Goal: Communication & Community: Participate in discussion

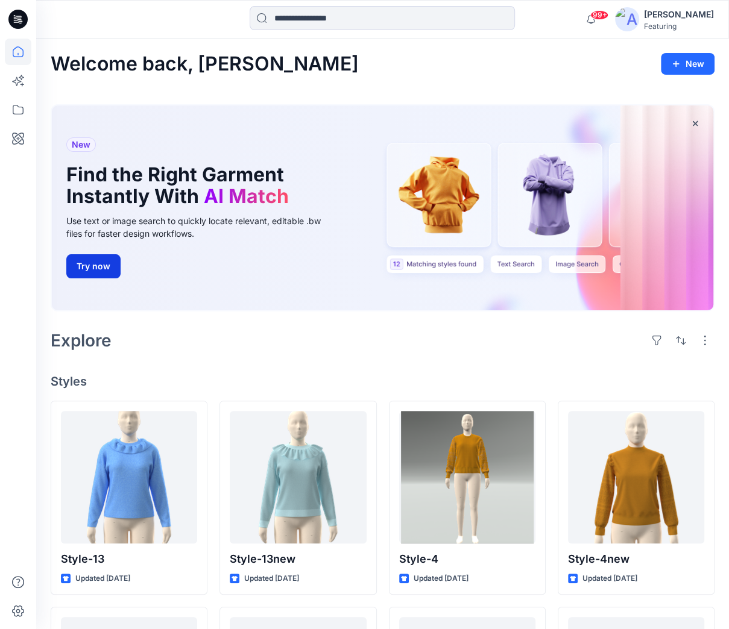
click at [101, 268] on button "Try now" at bounding box center [93, 266] width 54 height 24
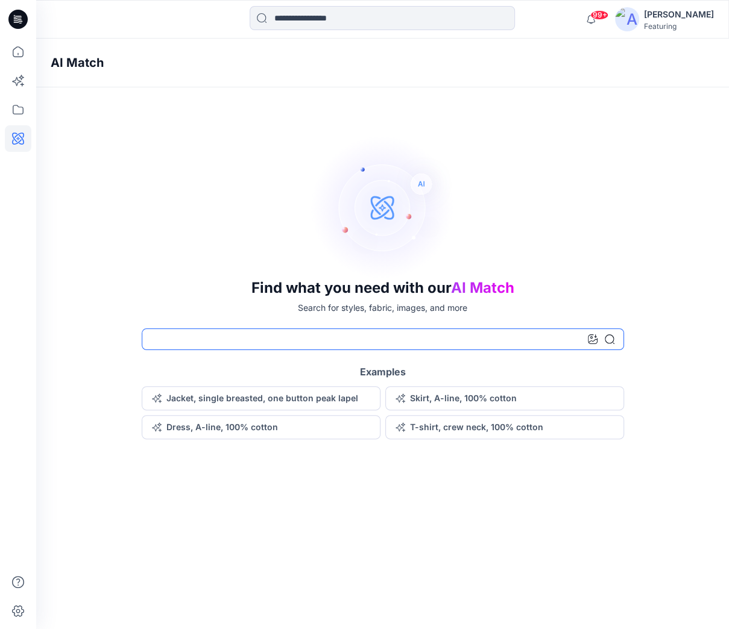
click at [165, 342] on input at bounding box center [383, 339] width 482 height 22
type input "*"
type input "**********"
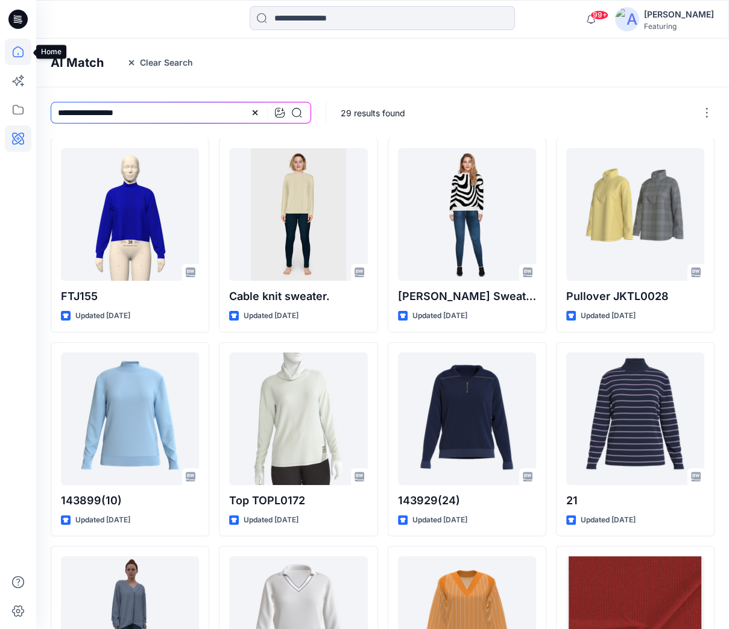
click at [14, 53] on icon at bounding box center [18, 52] width 27 height 27
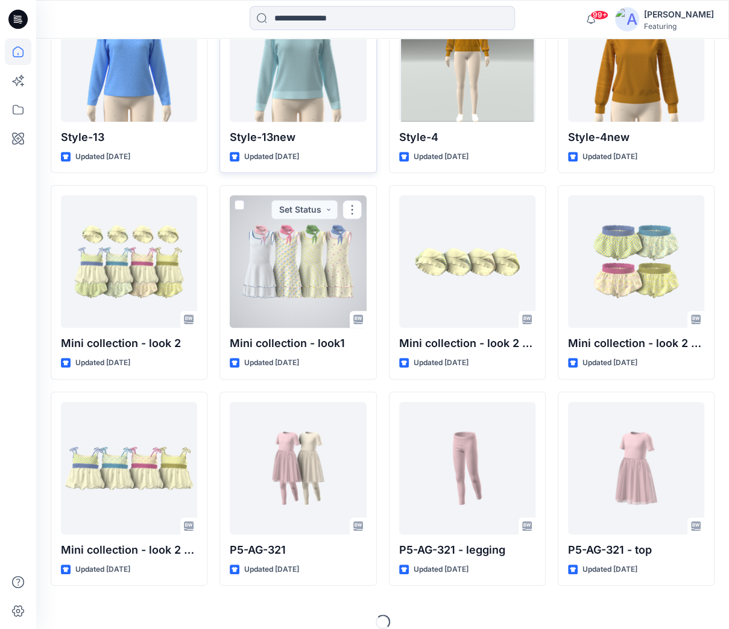
scroll to position [422, 0]
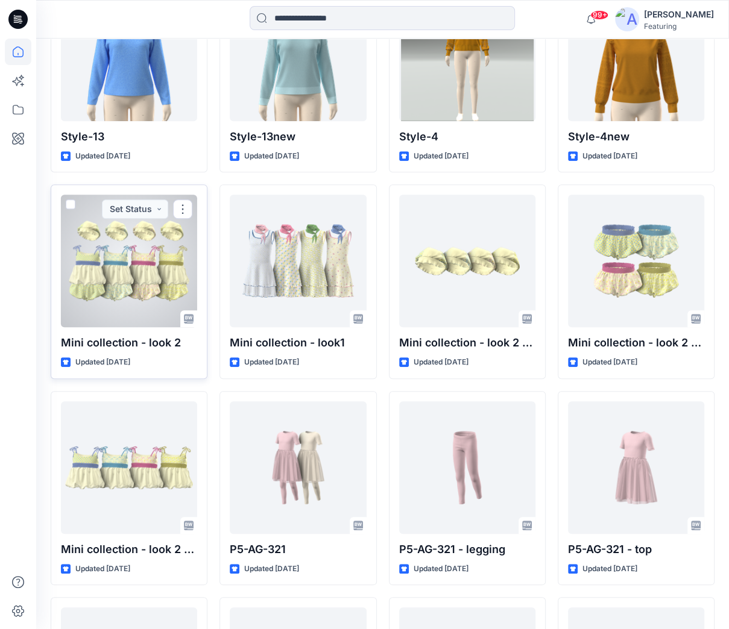
click at [105, 358] on p "Updated [DATE]" at bounding box center [102, 362] width 55 height 13
click at [100, 342] on p "Mini collection - look 2" at bounding box center [129, 342] width 136 height 17
click at [104, 278] on div at bounding box center [129, 261] width 136 height 133
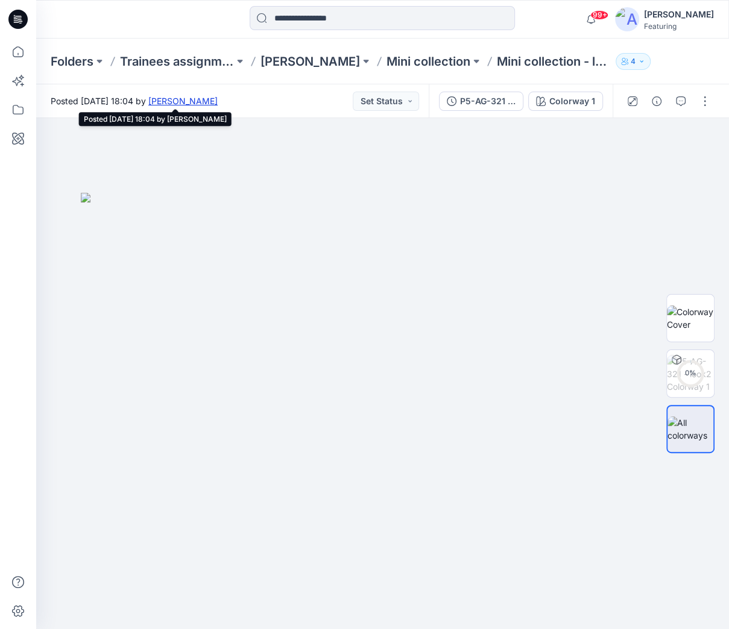
click at [218, 101] on link "[PERSON_NAME]" at bounding box center [182, 101] width 69 height 10
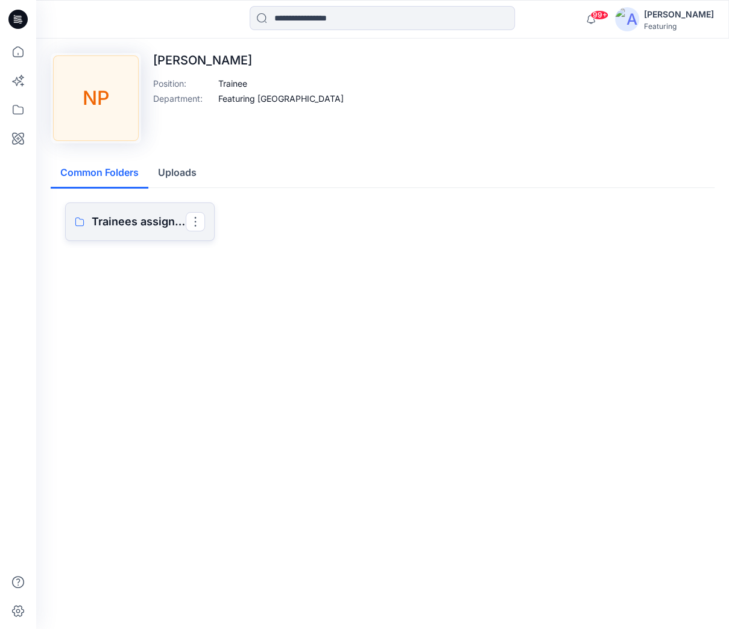
click at [127, 221] on p "Trainees assignment" at bounding box center [139, 221] width 94 height 17
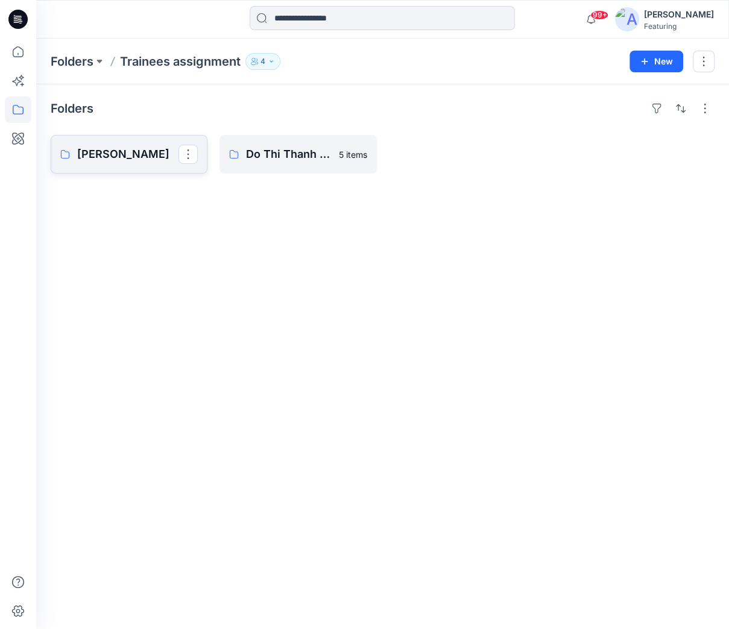
click at [127, 152] on p "[PERSON_NAME]" at bounding box center [127, 154] width 101 height 17
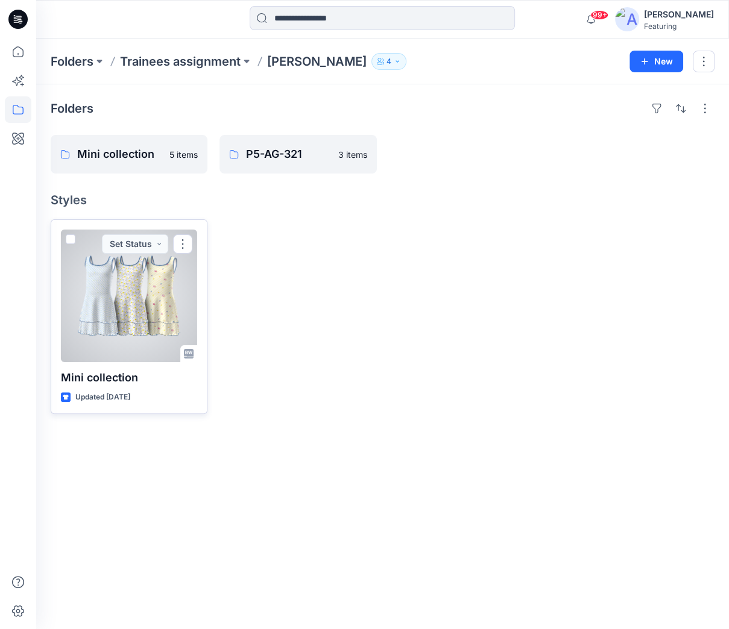
click at [110, 375] on p "Mini collection" at bounding box center [129, 377] width 136 height 17
click at [114, 336] on div at bounding box center [129, 296] width 136 height 133
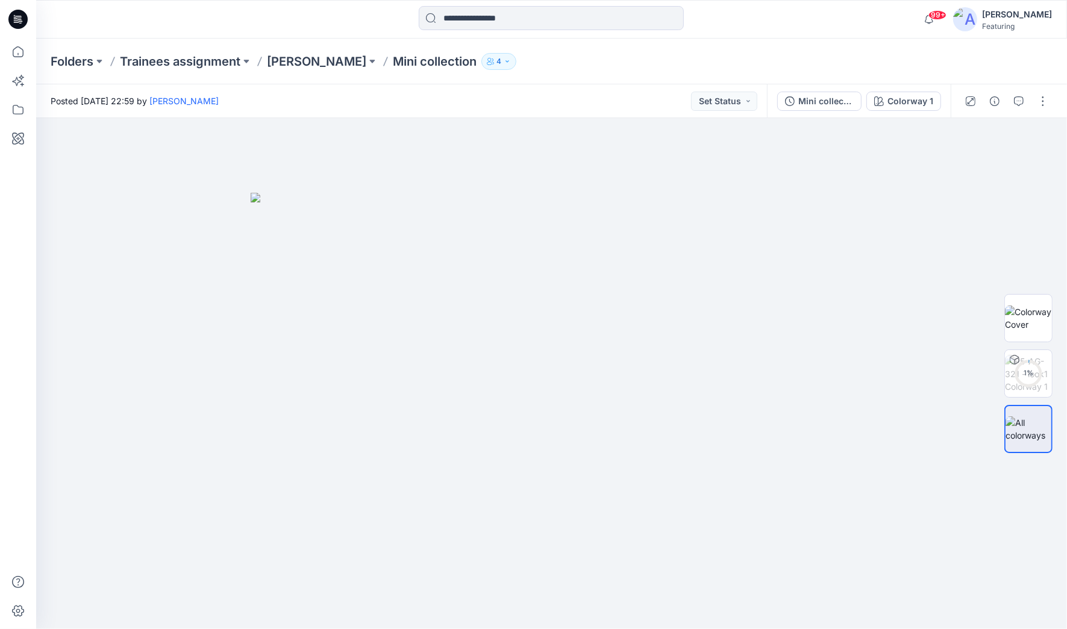
click at [421, 62] on p "Mini collection" at bounding box center [435, 61] width 84 height 17
click at [728, 97] on icon "button" at bounding box center [1019, 101] width 10 height 10
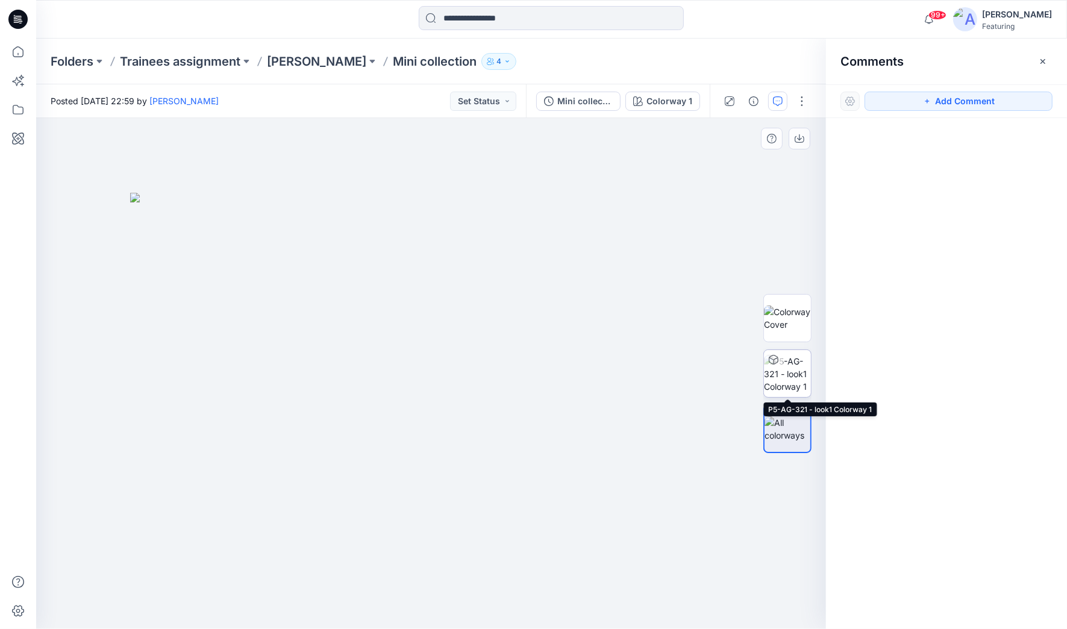
click at [728, 375] on img at bounding box center [787, 374] width 47 height 38
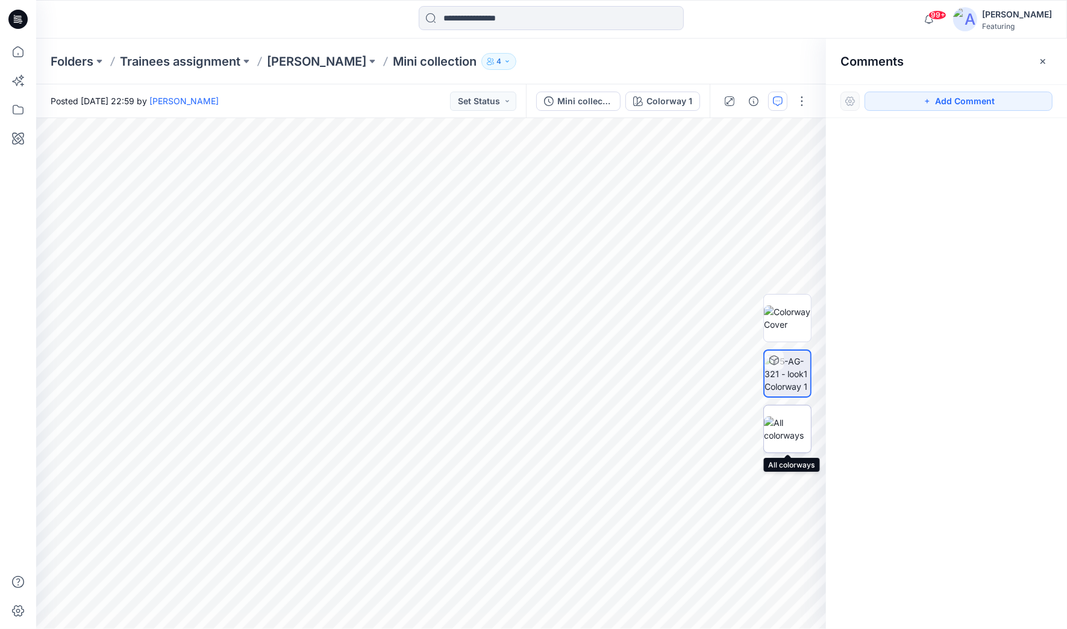
click at [728, 431] on img at bounding box center [787, 428] width 47 height 25
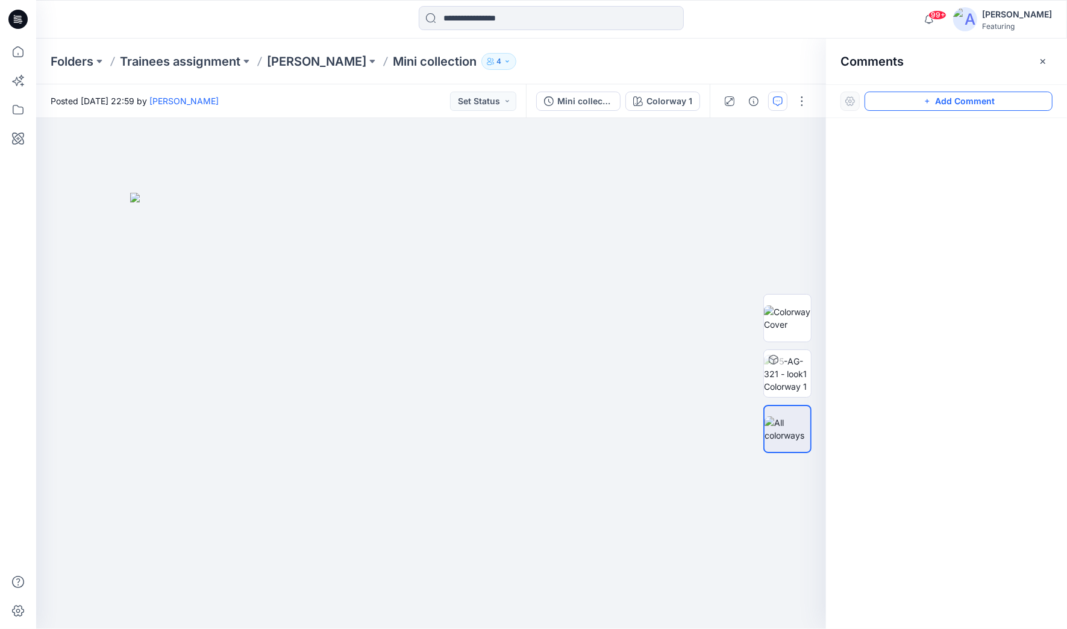
click at [728, 101] on button "Add Comment" at bounding box center [959, 101] width 188 height 19
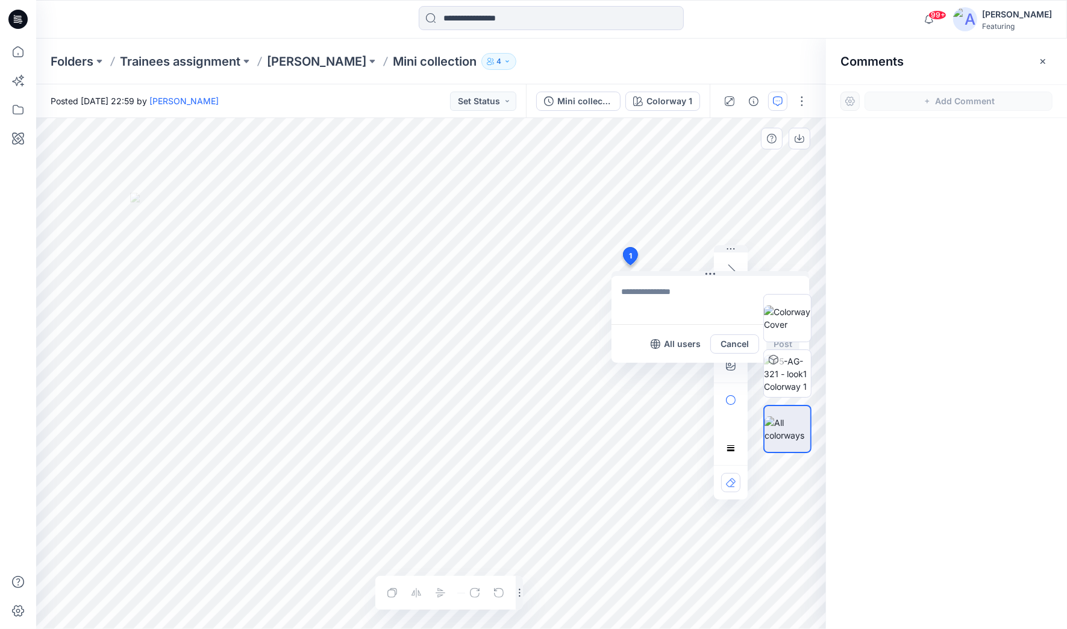
click at [630, 265] on div "1 All users Cancel Post Layer 1" at bounding box center [431, 373] width 790 height 511
click at [715, 291] on textarea "**********" at bounding box center [711, 300] width 198 height 48
click at [719, 304] on textarea "**********" at bounding box center [711, 300] width 198 height 48
click at [728, 346] on div at bounding box center [787, 373] width 48 height 301
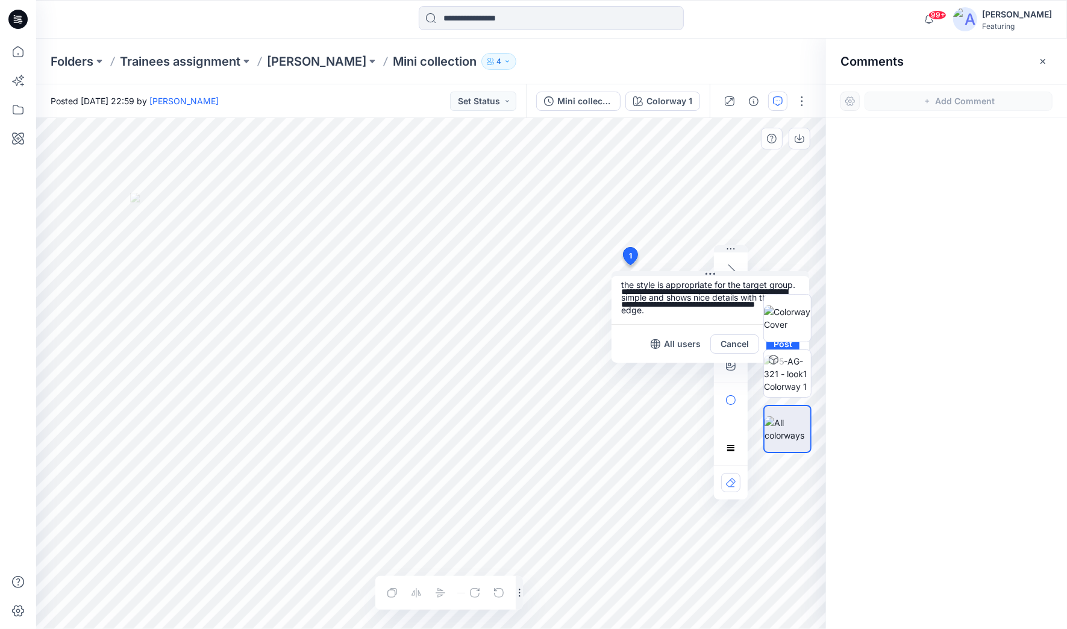
click at [699, 307] on textarea "**********" at bounding box center [711, 300] width 198 height 48
click at [728, 310] on textarea "**********" at bounding box center [711, 300] width 198 height 48
click at [728, 307] on textarea "**********" at bounding box center [711, 300] width 198 height 48
click at [694, 315] on textarea "**********" at bounding box center [711, 300] width 198 height 48
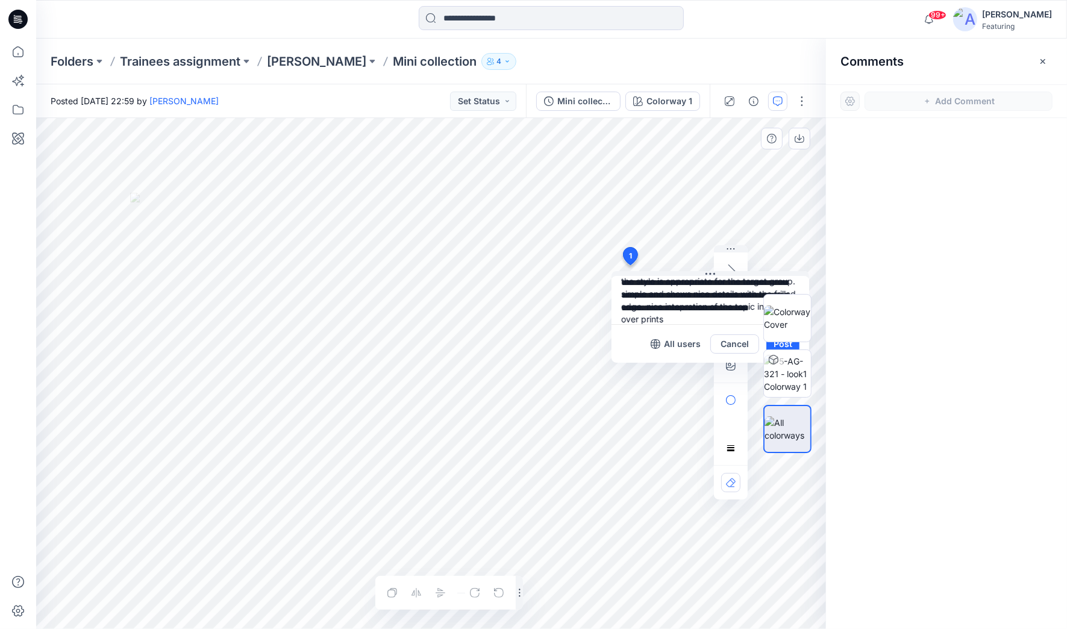
type textarea "**********"
click at [728, 345] on div at bounding box center [787, 373] width 48 height 301
click at [616, 265] on div "**********" at bounding box center [431, 373] width 790 height 511
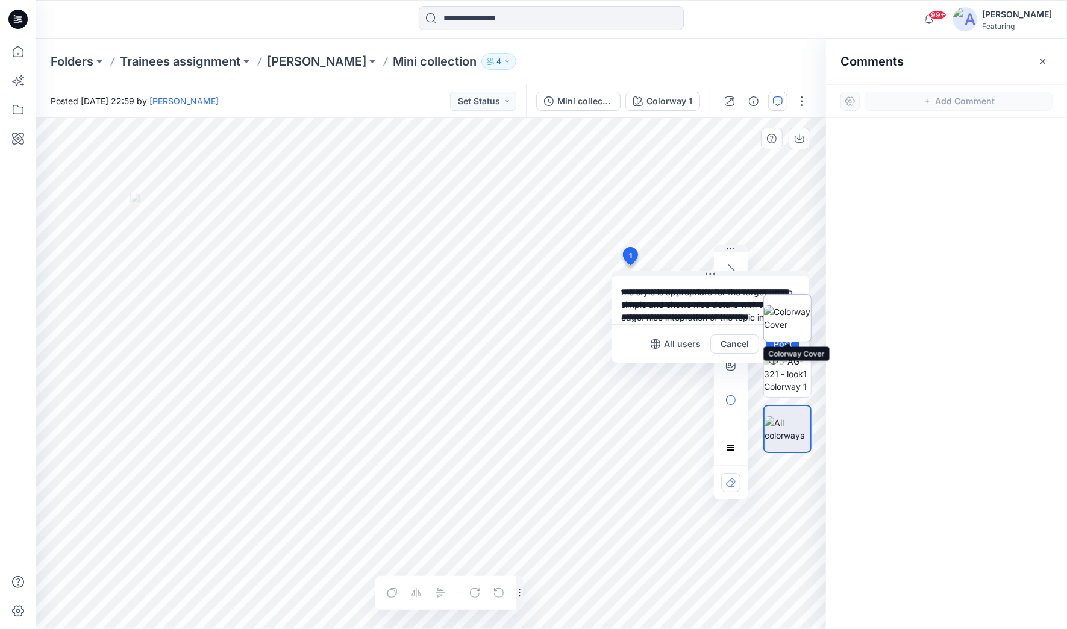
click at [728, 331] on img at bounding box center [787, 318] width 47 height 25
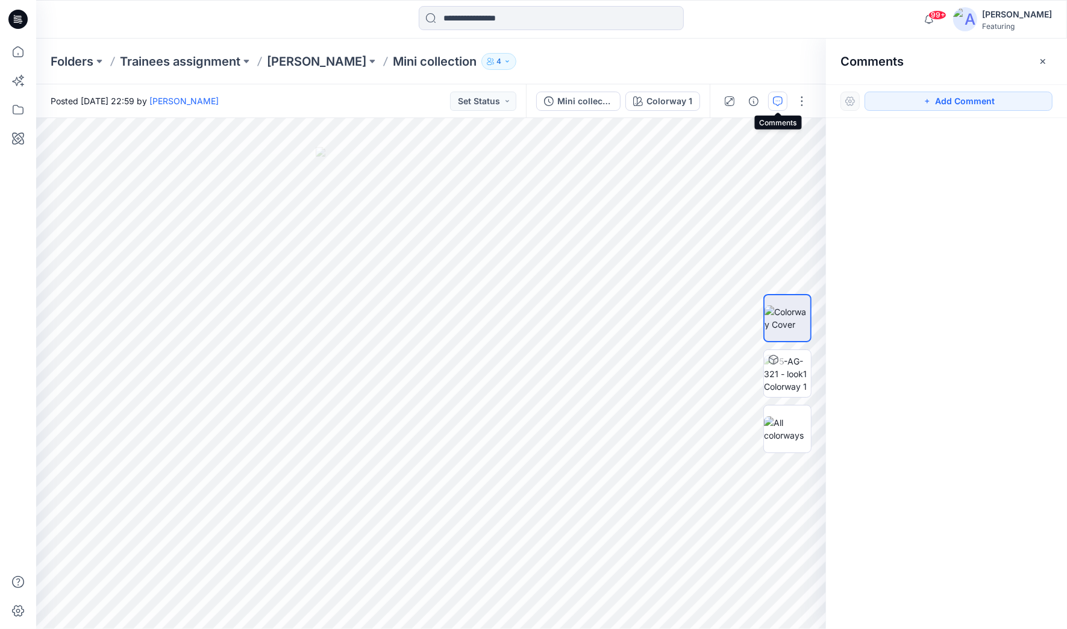
click at [728, 99] on icon "button" at bounding box center [778, 101] width 10 height 10
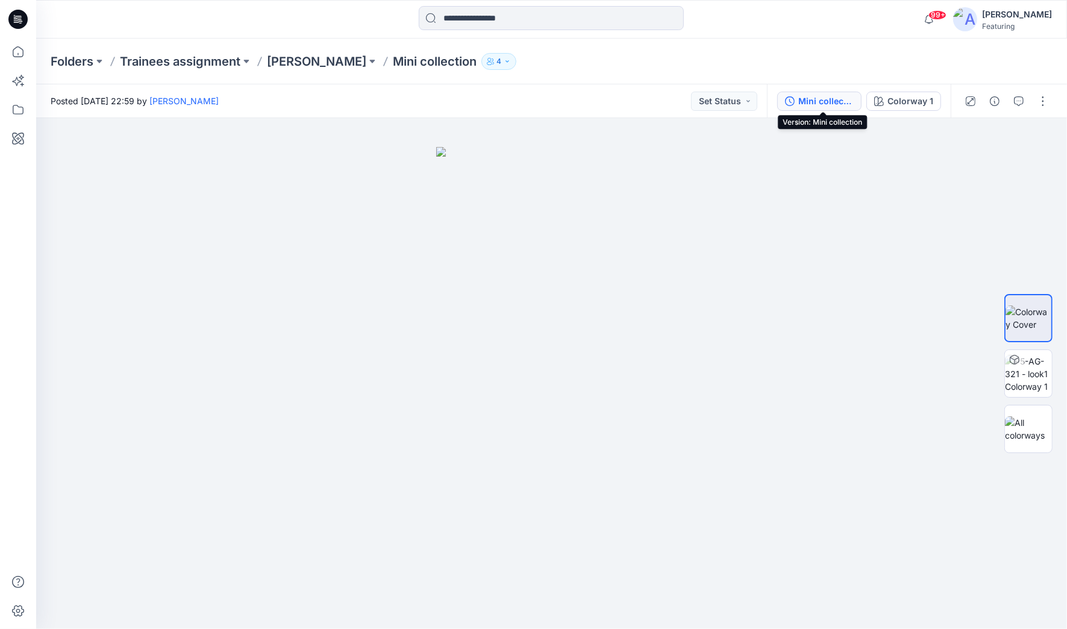
click at [728, 102] on div "Mini collection" at bounding box center [825, 101] width 55 height 13
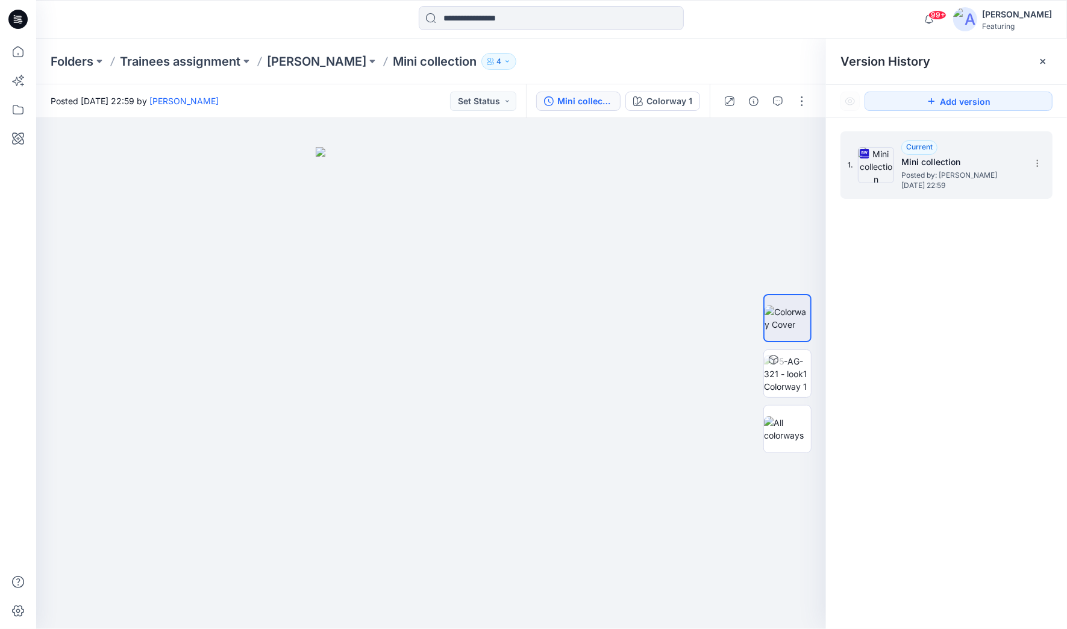
click at [728, 177] on span "Posted by: [PERSON_NAME]" at bounding box center [961, 175] width 121 height 12
click at [728, 162] on img at bounding box center [876, 165] width 36 height 36
click at [728, 425] on img at bounding box center [787, 428] width 47 height 25
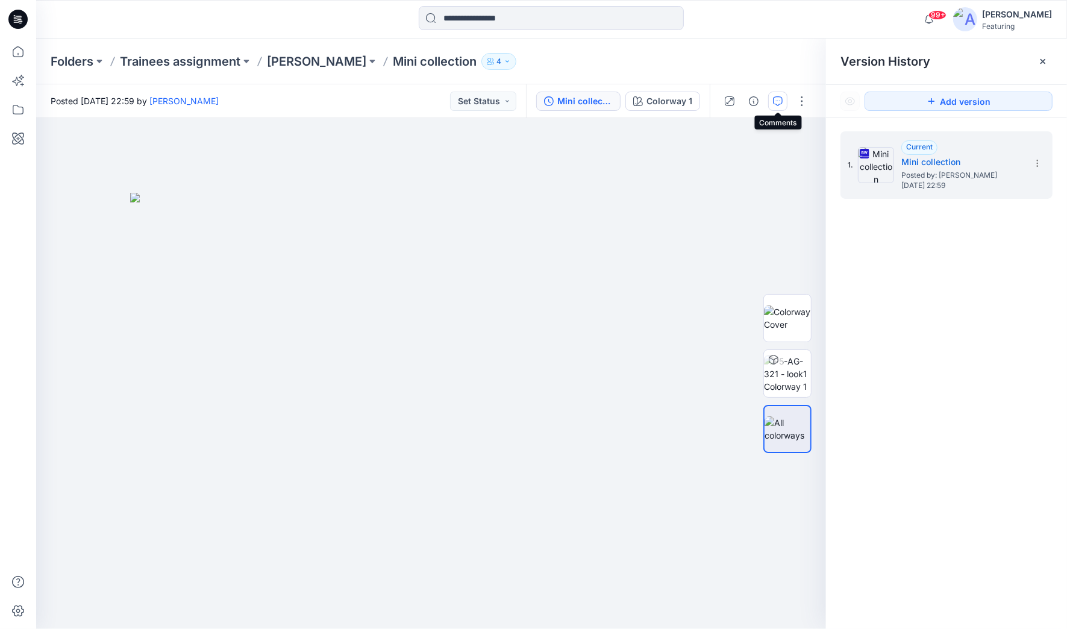
click at [728, 99] on icon "button" at bounding box center [778, 101] width 10 height 10
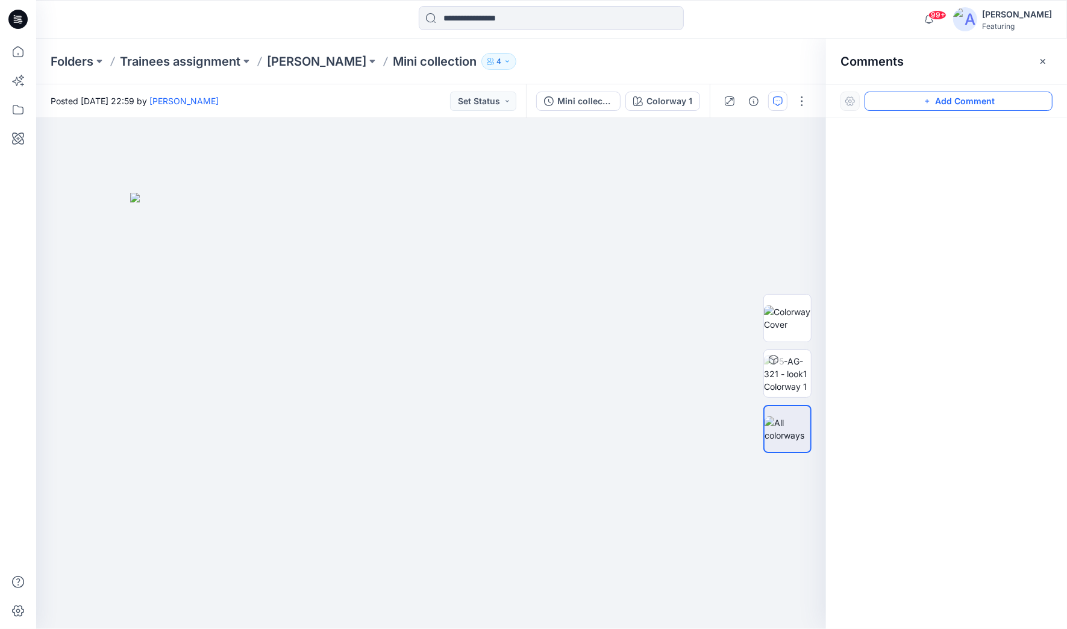
click at [728, 99] on button "Add Comment" at bounding box center [959, 101] width 188 height 19
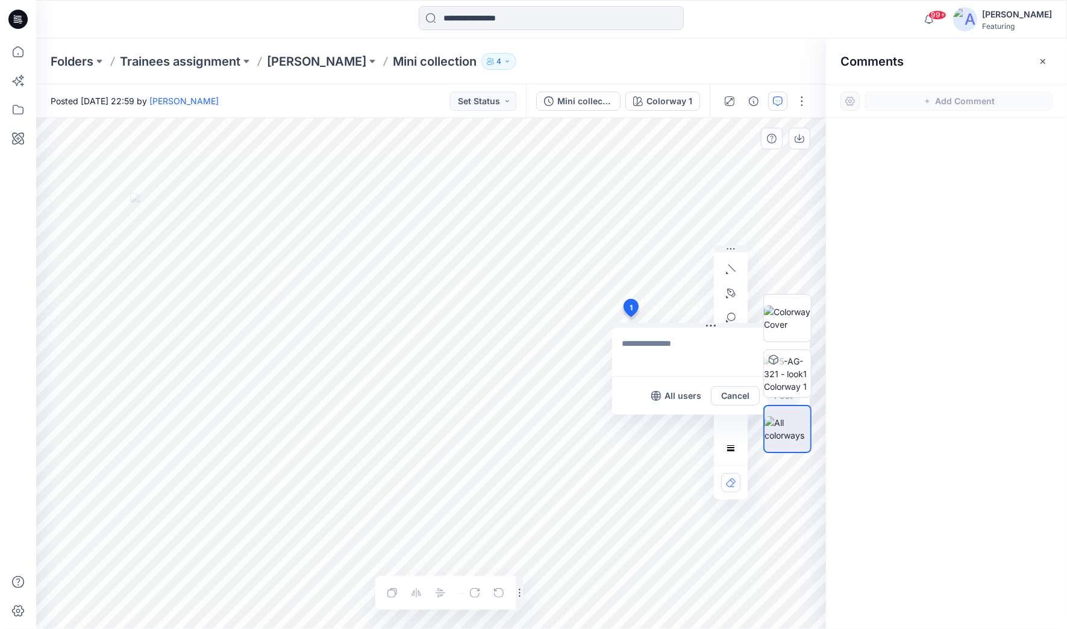
click at [630, 317] on div "1 All users Cancel Post Layer 1" at bounding box center [431, 373] width 790 height 511
type textarea "**********"
click at [728, 400] on div at bounding box center [787, 373] width 48 height 301
click at [728, 403] on div at bounding box center [787, 373] width 48 height 301
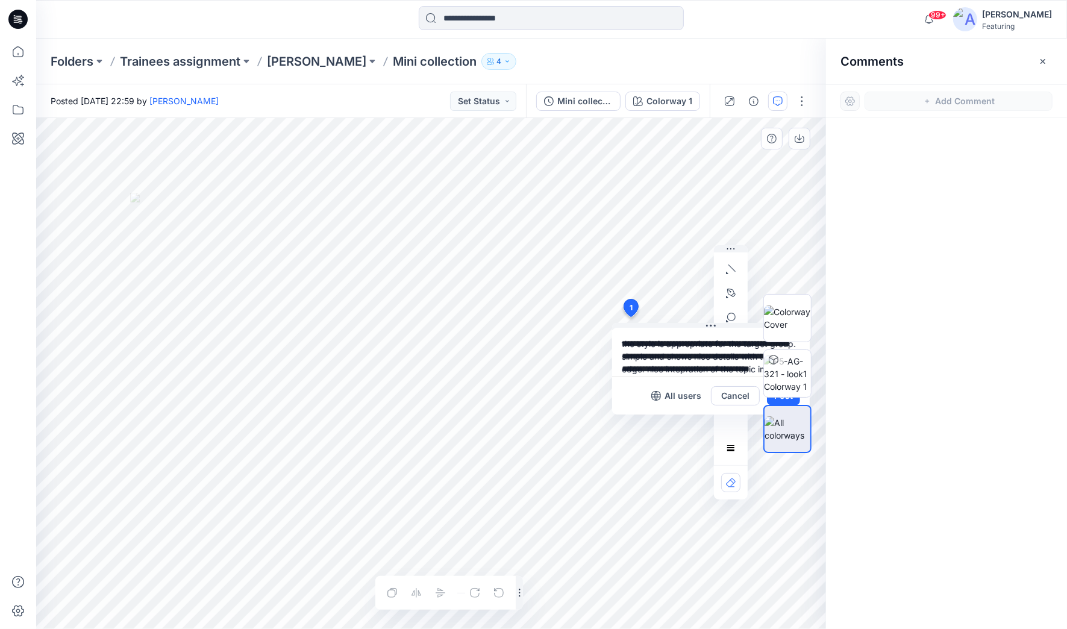
click at [728, 403] on div at bounding box center [787, 373] width 48 height 301
click at [428, 63] on p "Mini collection" at bounding box center [435, 61] width 84 height 17
click at [350, 66] on p "[PERSON_NAME]" at bounding box center [316, 61] width 99 height 17
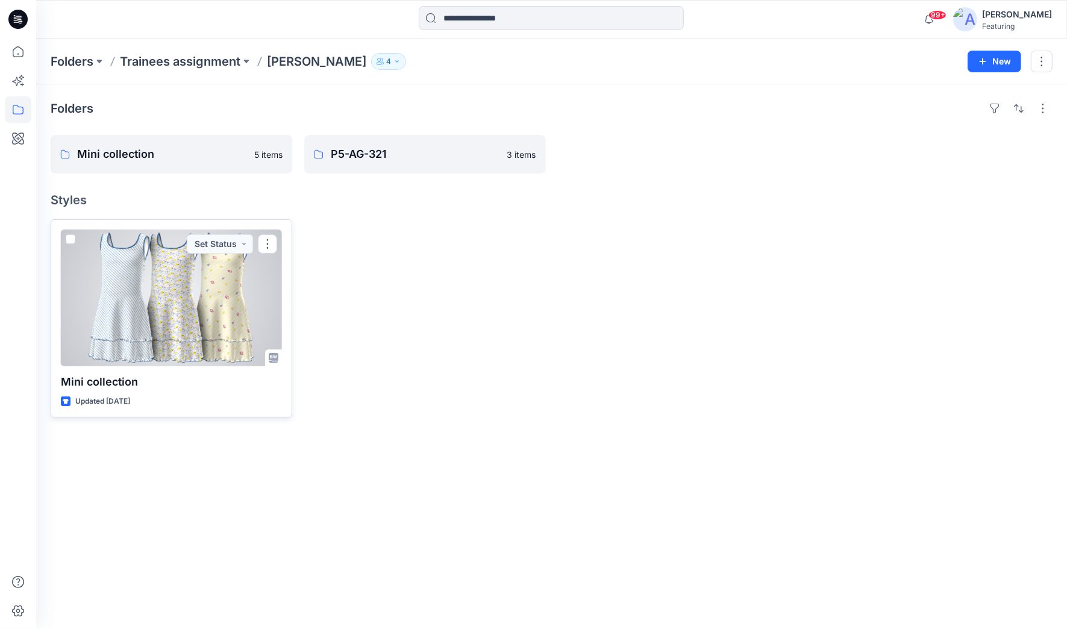
click at [190, 387] on p "Mini collection" at bounding box center [171, 382] width 221 height 17
click at [158, 350] on div at bounding box center [171, 298] width 221 height 137
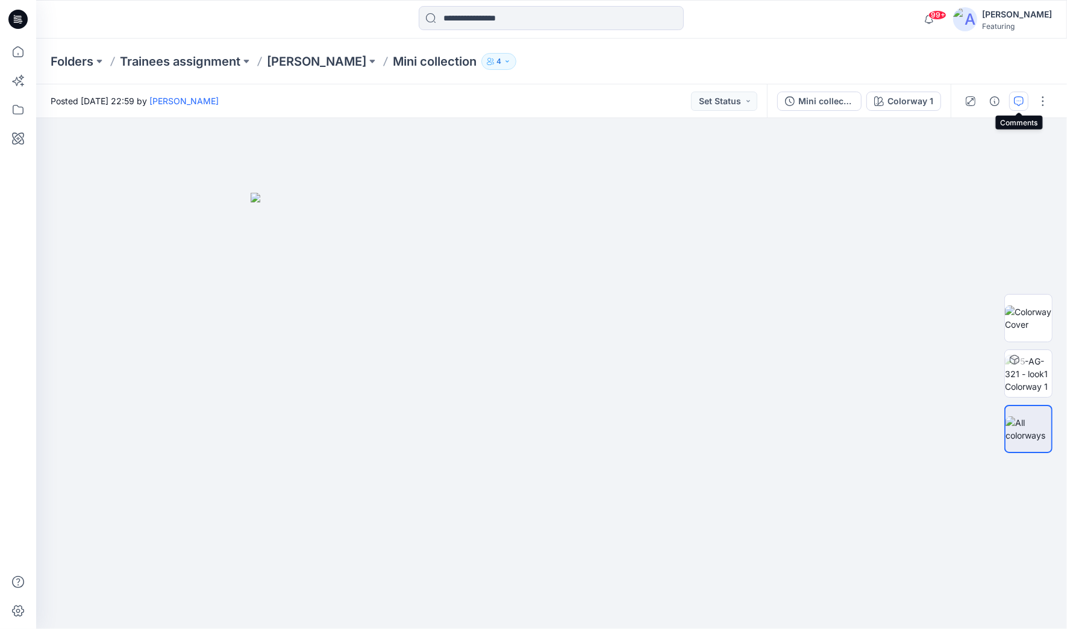
click at [728, 102] on icon "button" at bounding box center [1019, 101] width 10 height 10
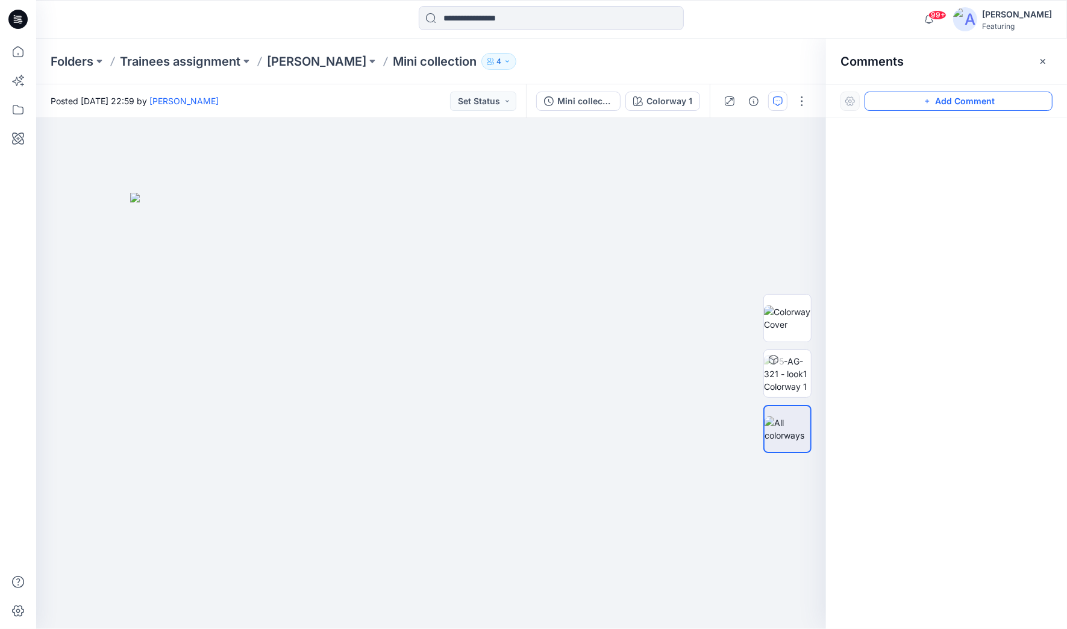
click at [728, 95] on button "Add Comment" at bounding box center [959, 101] width 188 height 19
click at [285, 233] on div "1" at bounding box center [431, 373] width 790 height 511
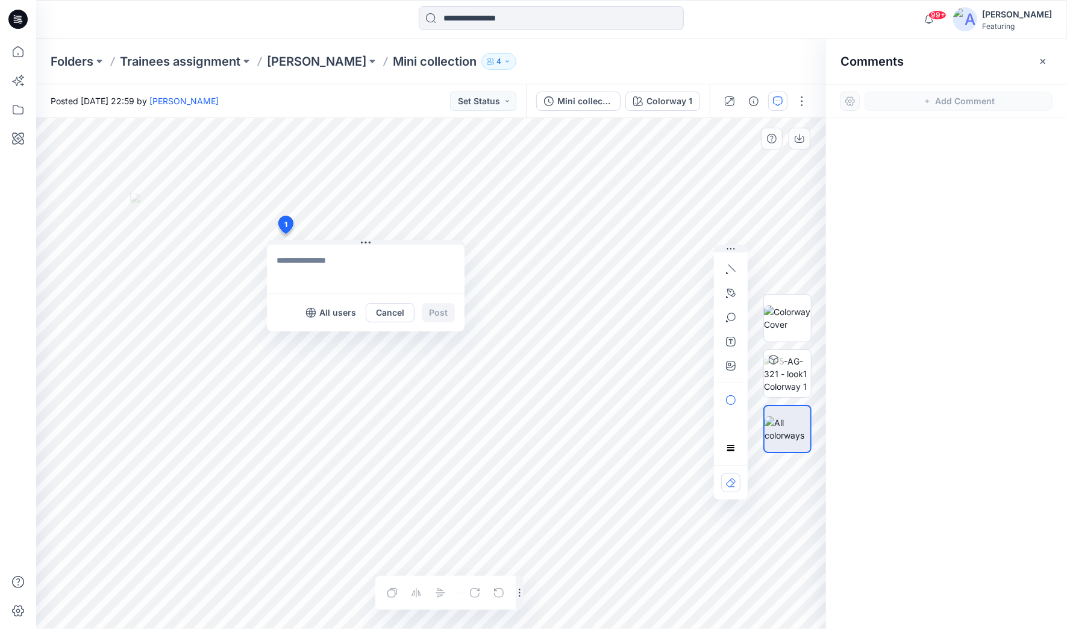
type textarea "**********"
click at [439, 312] on button "Post" at bounding box center [438, 312] width 33 height 19
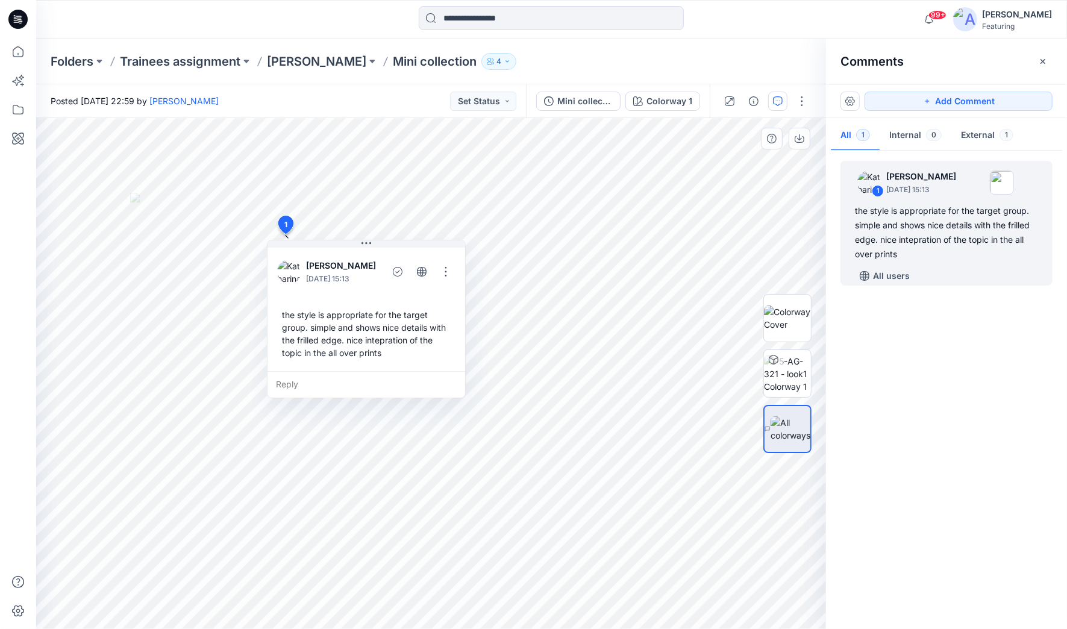
click at [422, 60] on p "Mini collection" at bounding box center [435, 61] width 84 height 17
click at [420, 63] on p "Mini collection" at bounding box center [435, 61] width 84 height 17
click at [315, 58] on p "[PERSON_NAME]" at bounding box center [316, 61] width 99 height 17
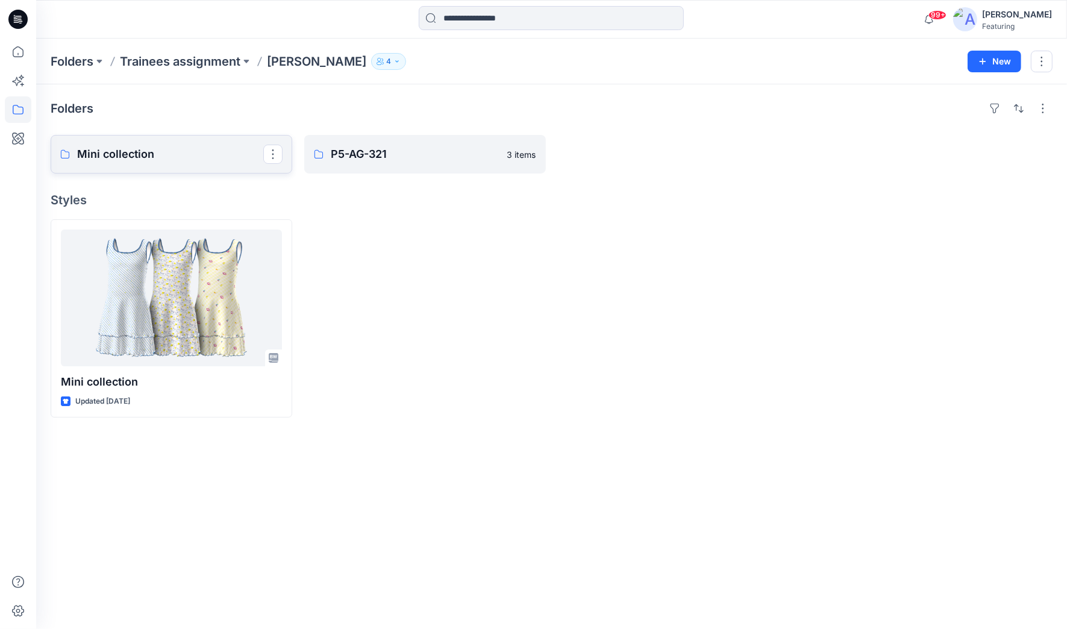
click at [200, 153] on p "Mini collection" at bounding box center [170, 154] width 186 height 17
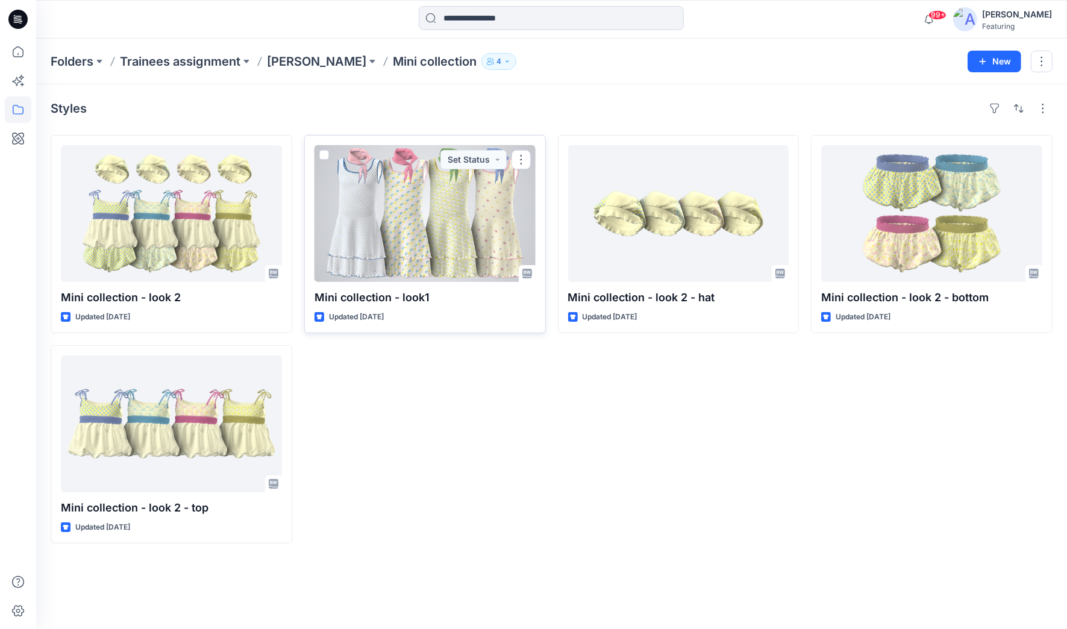
click at [425, 296] on p "Mini collection - look1" at bounding box center [425, 297] width 221 height 17
click at [405, 275] on div at bounding box center [425, 213] width 221 height 137
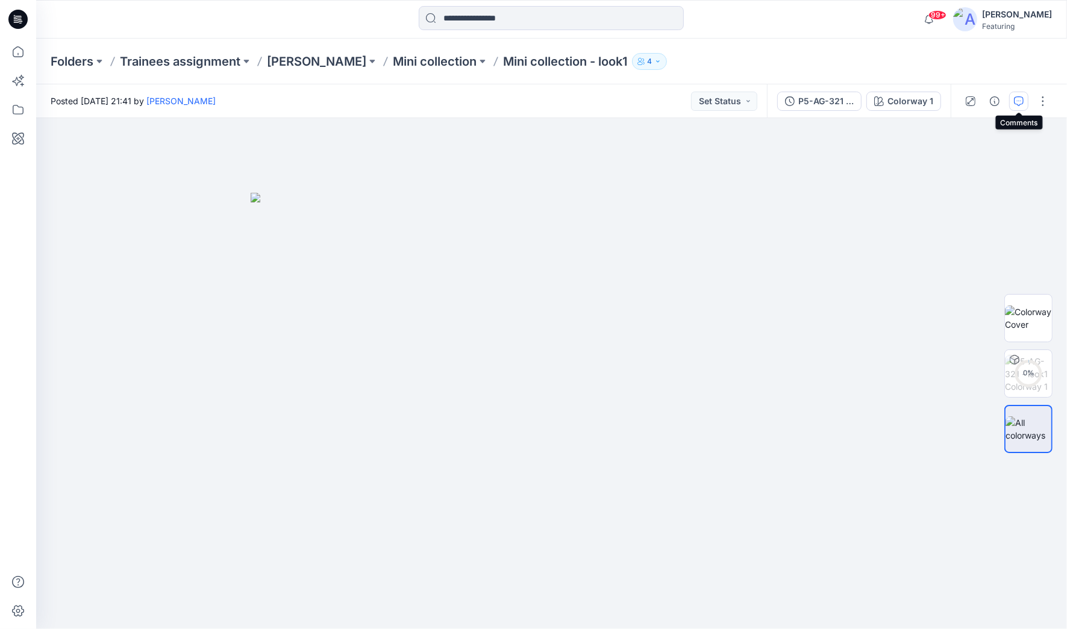
click at [728, 105] on icon "button" at bounding box center [1019, 101] width 10 height 10
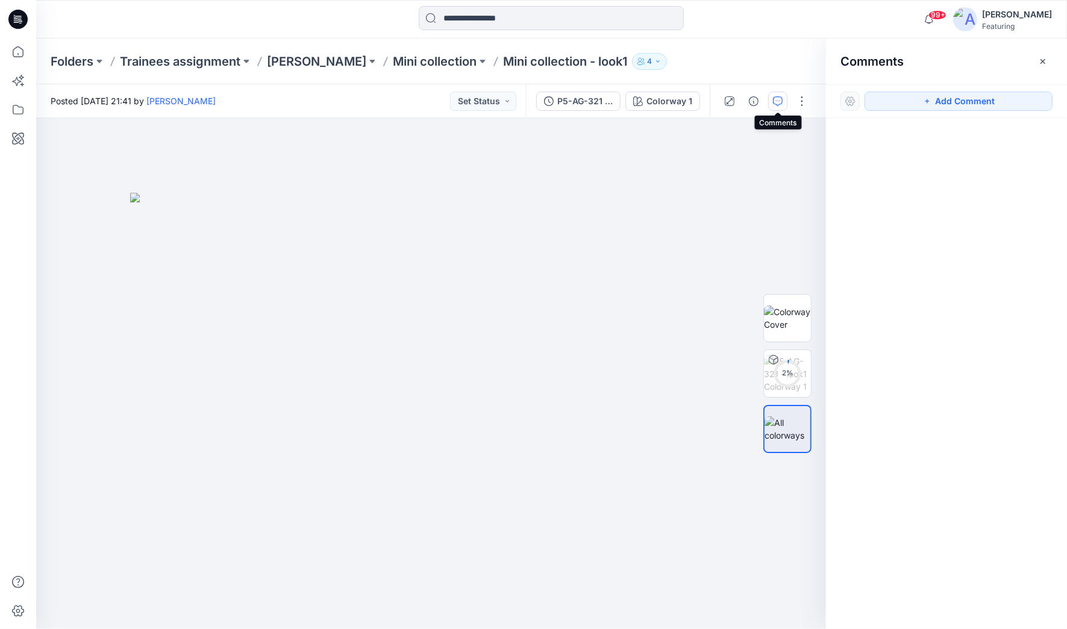
click at [728, 99] on icon "button" at bounding box center [778, 101] width 10 height 10
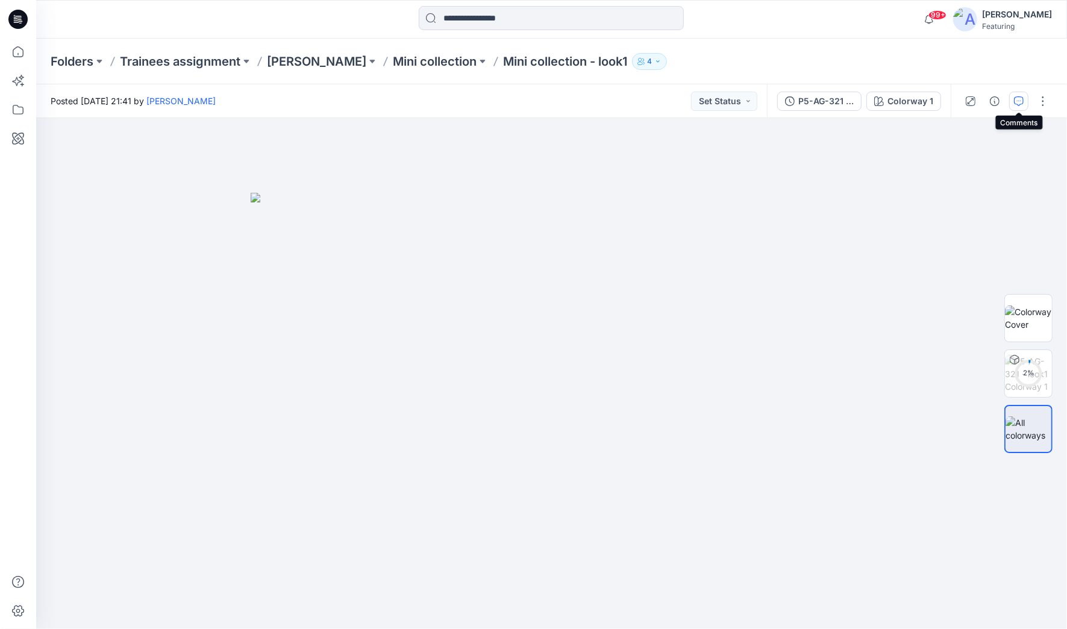
click at [728, 100] on icon "button" at bounding box center [1019, 101] width 10 height 10
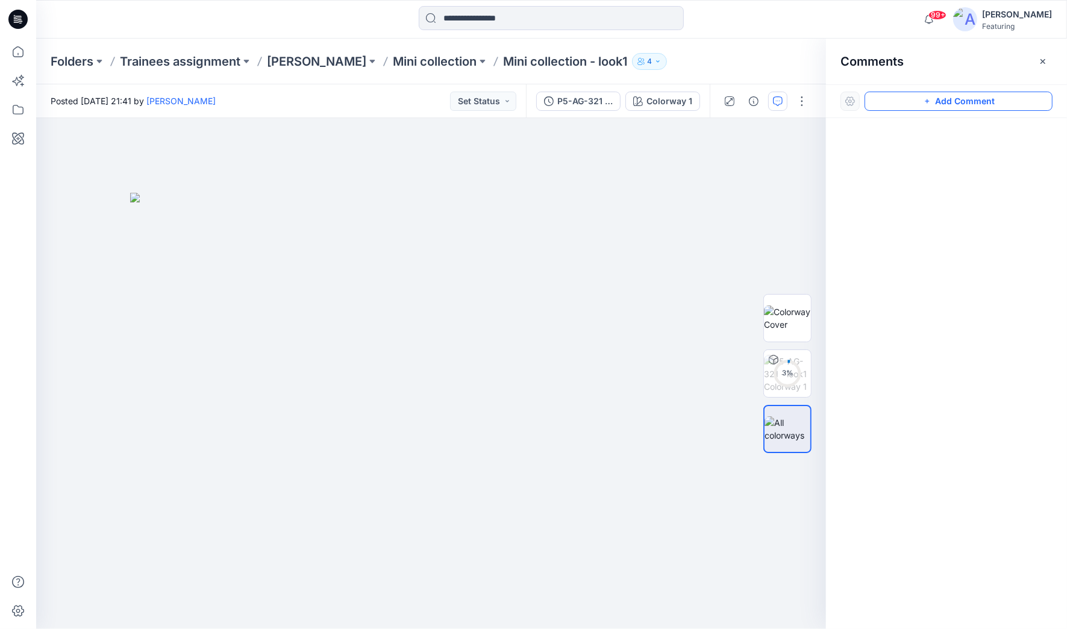
click at [728, 101] on button "Add Comment" at bounding box center [959, 101] width 188 height 19
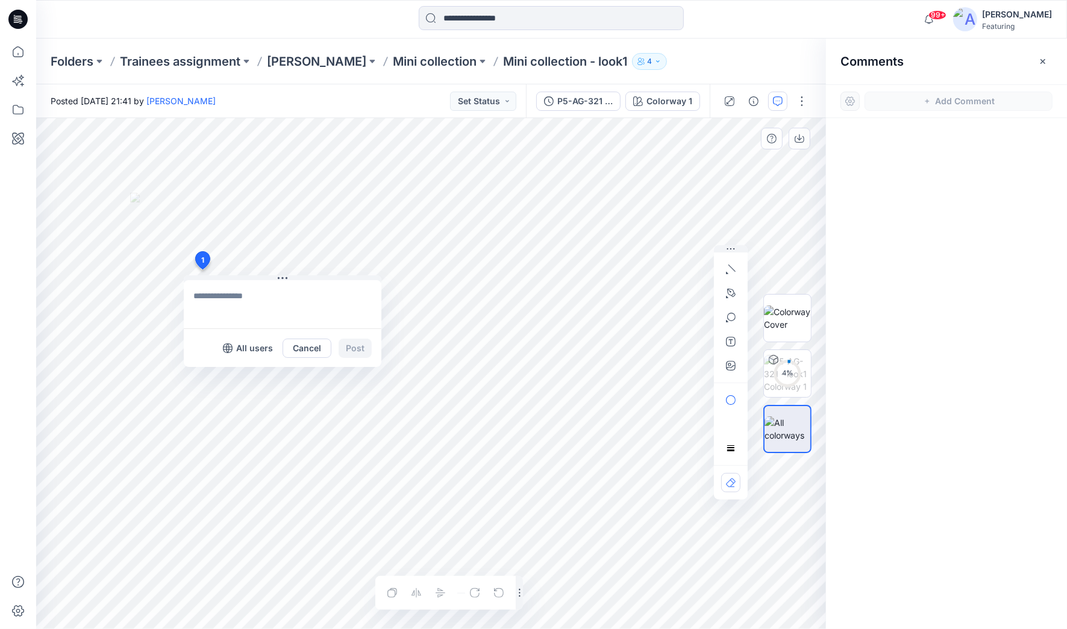
click at [202, 269] on div "1 All users Cancel Post Layer 1" at bounding box center [431, 373] width 790 height 511
type textarea "**********"
click at [359, 349] on button "Post" at bounding box center [355, 348] width 33 height 19
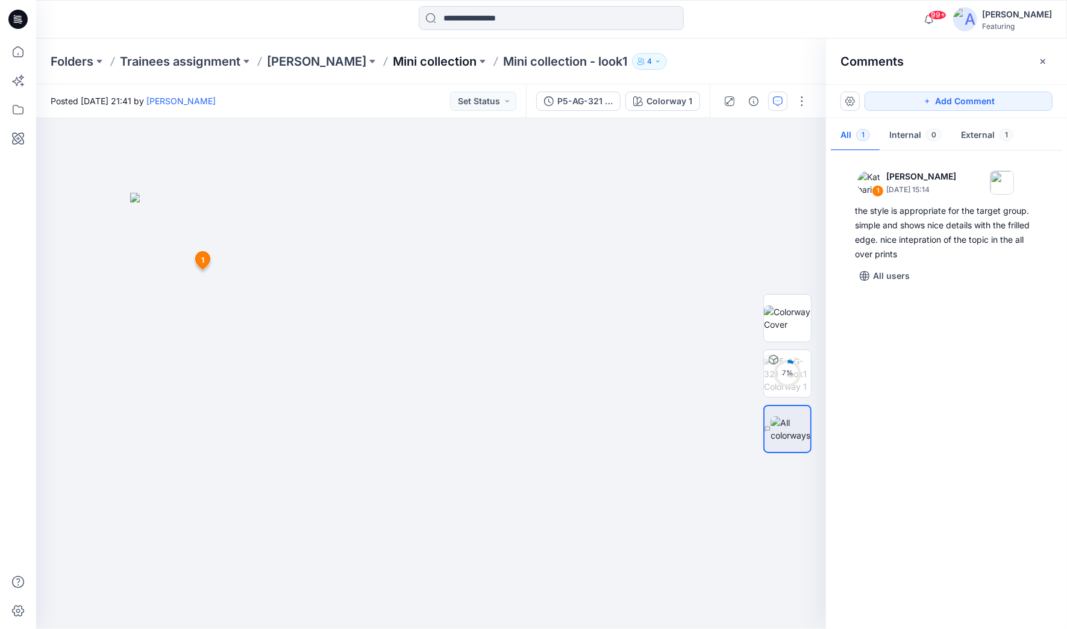
click at [429, 63] on p "Mini collection" at bounding box center [435, 61] width 84 height 17
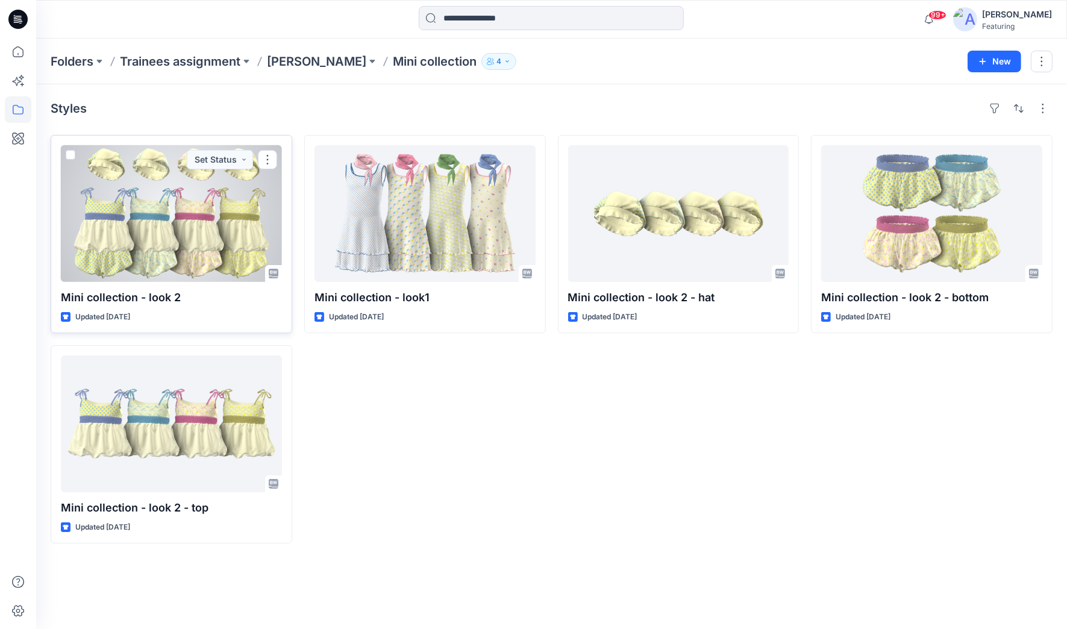
click at [198, 254] on div at bounding box center [171, 213] width 221 height 137
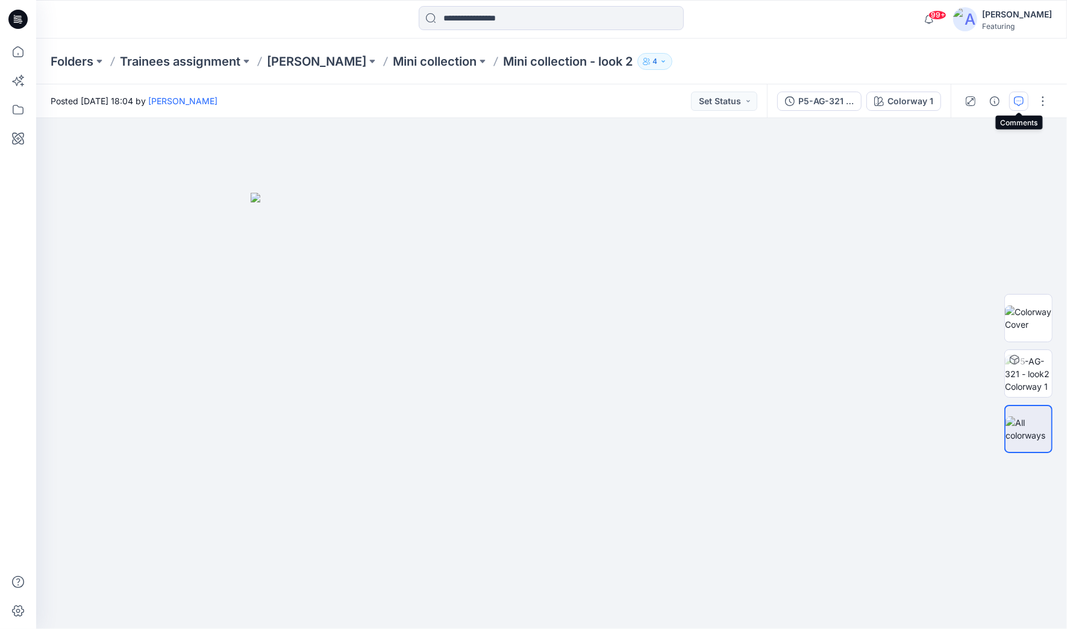
click at [728, 102] on icon "button" at bounding box center [1019, 101] width 10 height 10
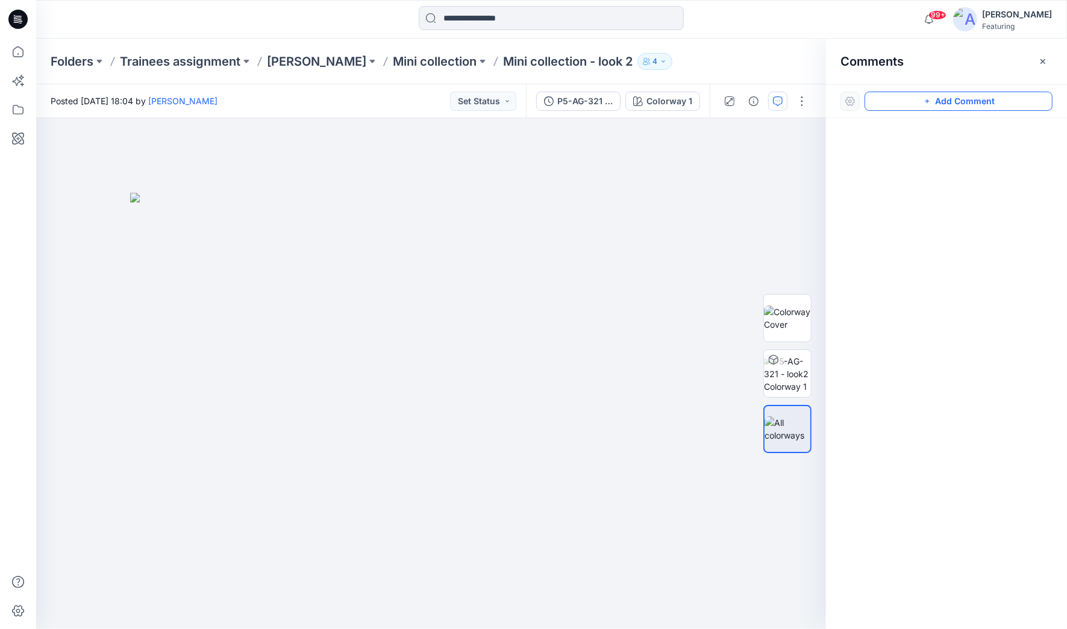
click at [728, 103] on button "Add Comment" at bounding box center [959, 101] width 188 height 19
click at [206, 298] on div "1" at bounding box center [431, 373] width 790 height 511
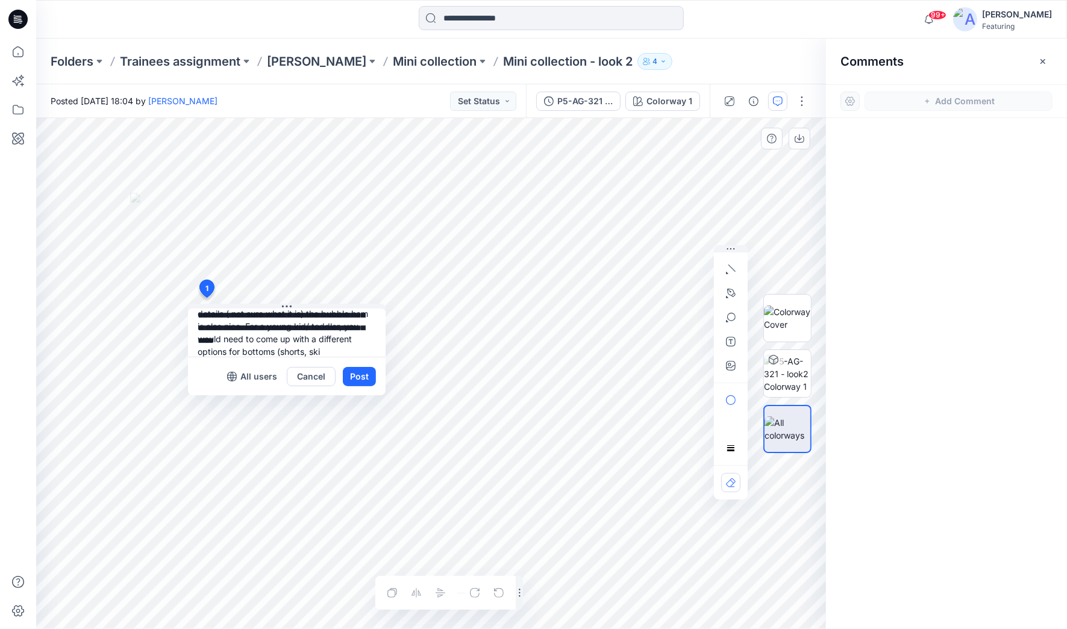
scroll to position [74, 0]
type textarea "**********"
click at [356, 374] on button "Post" at bounding box center [359, 376] width 33 height 19
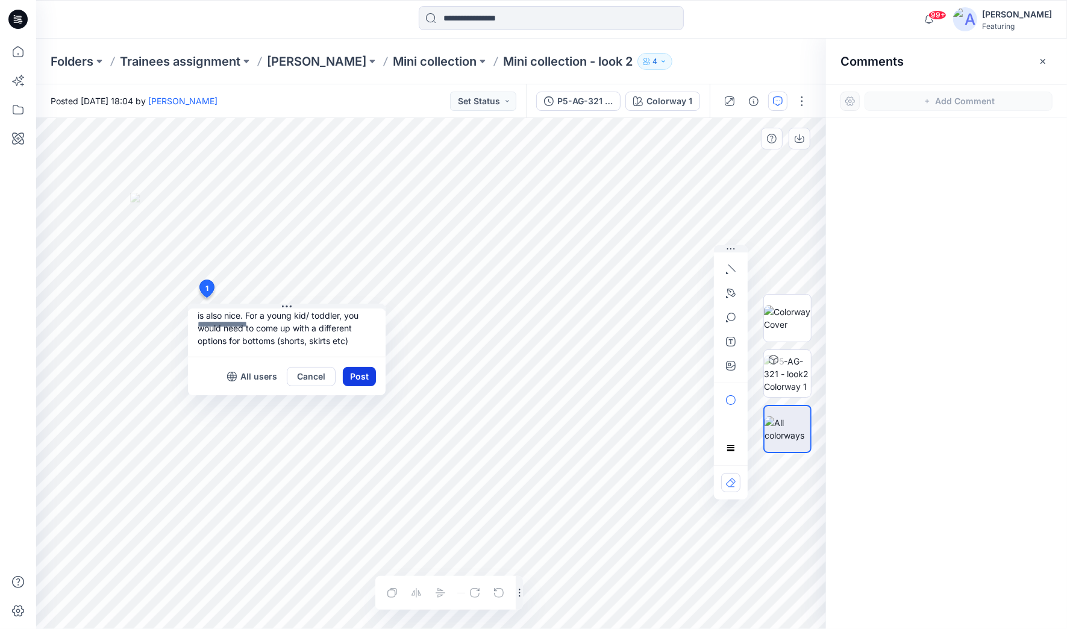
scroll to position [0, 0]
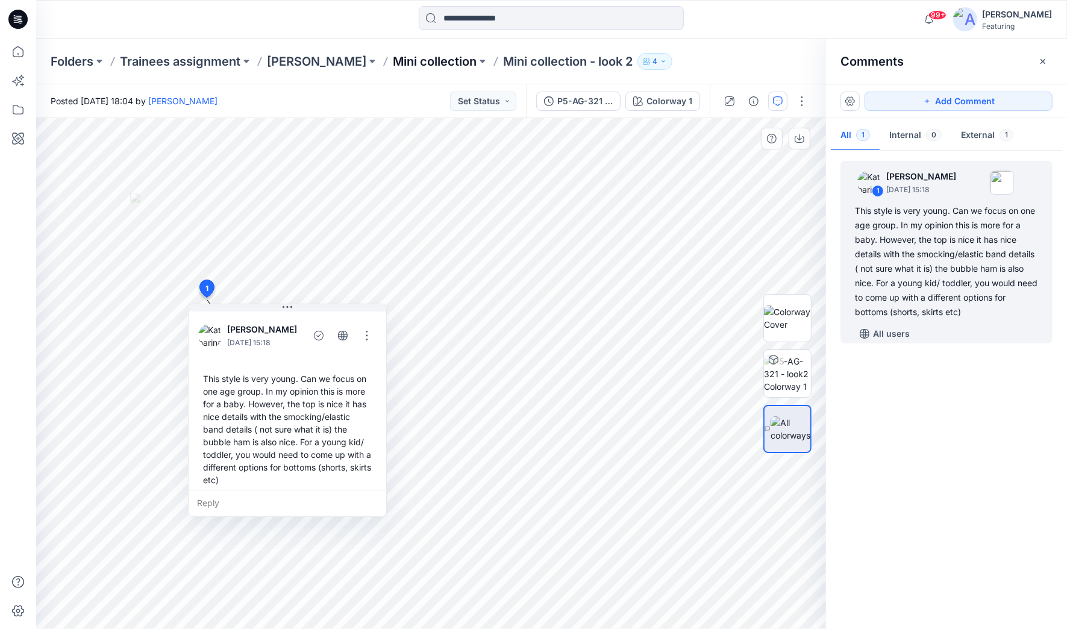
click at [454, 57] on p "Mini collection" at bounding box center [435, 61] width 84 height 17
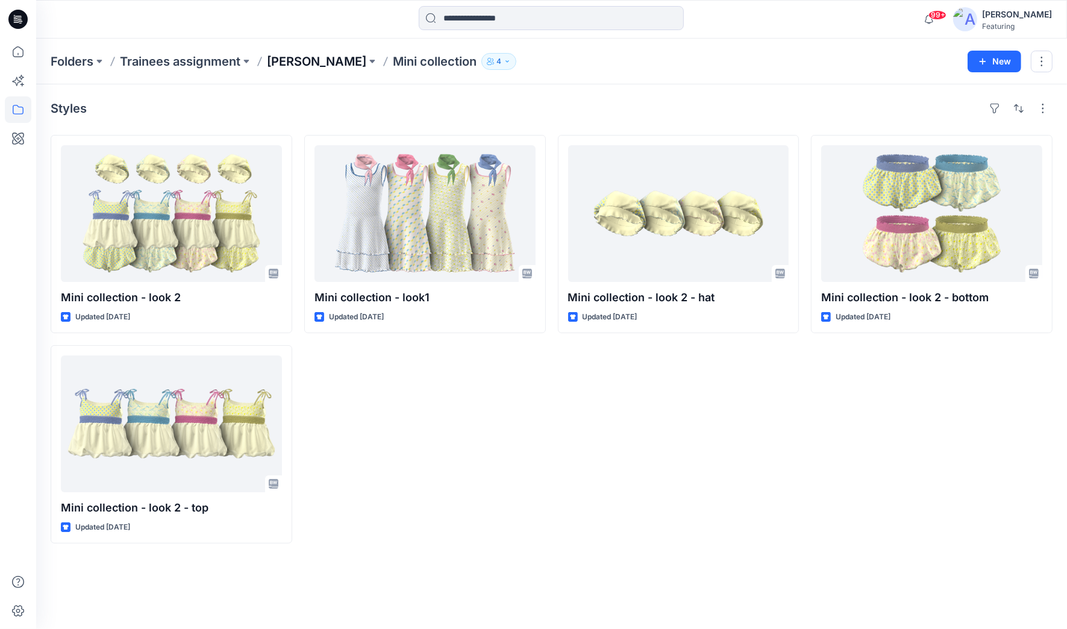
click at [320, 64] on p "[PERSON_NAME]" at bounding box center [316, 61] width 99 height 17
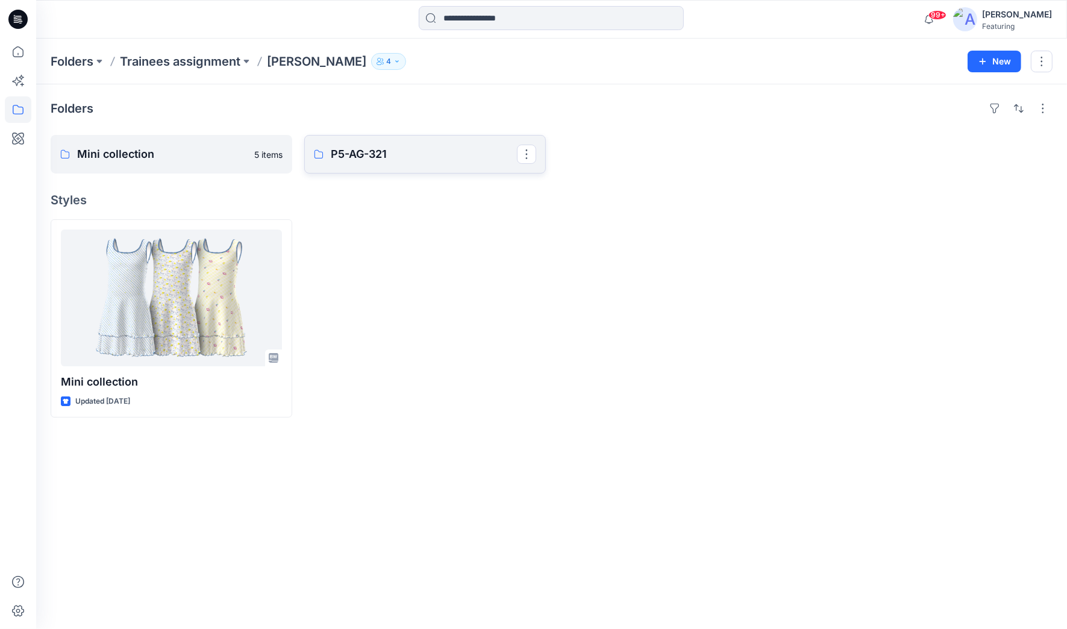
click at [395, 159] on p "P5-AG-321" at bounding box center [424, 154] width 186 height 17
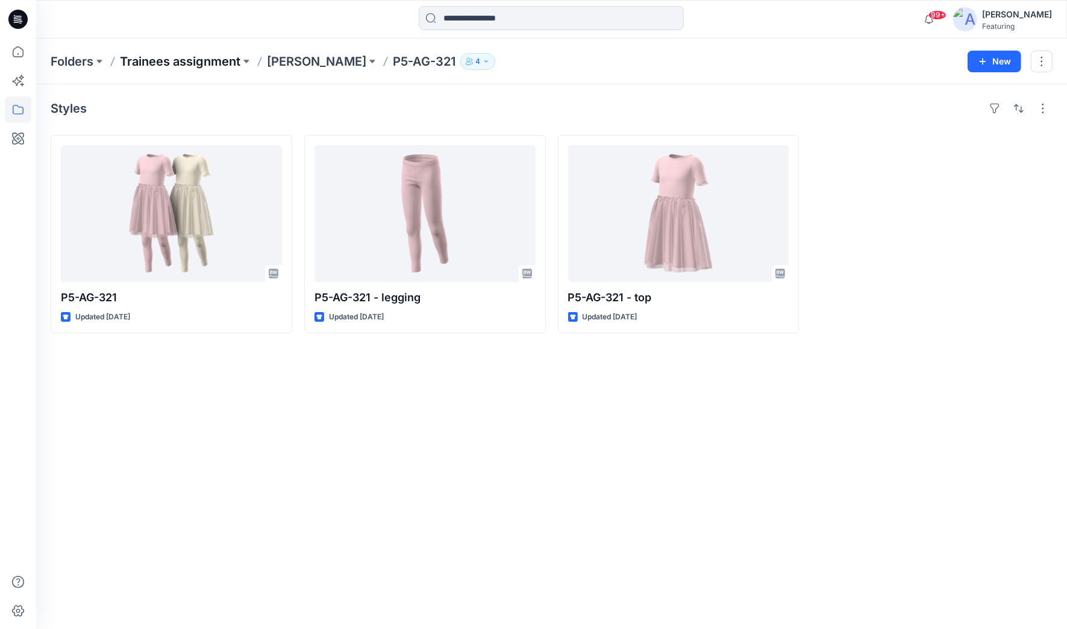
click at [196, 57] on p "Trainees assignment" at bounding box center [180, 61] width 121 height 17
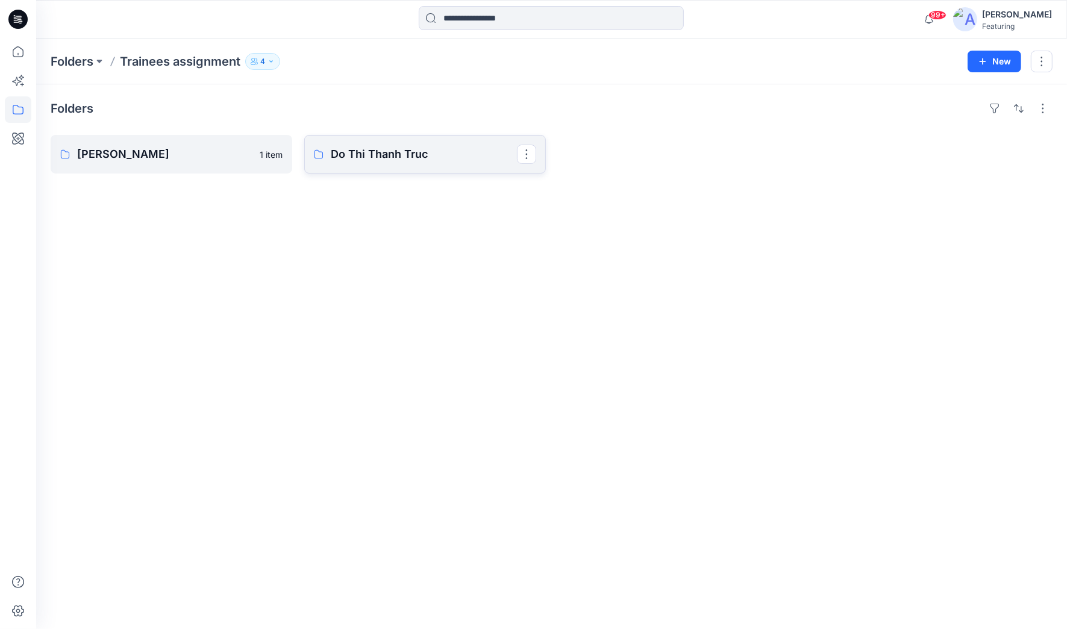
click at [367, 152] on p "Do Thi Thanh Truc" at bounding box center [424, 154] width 186 height 17
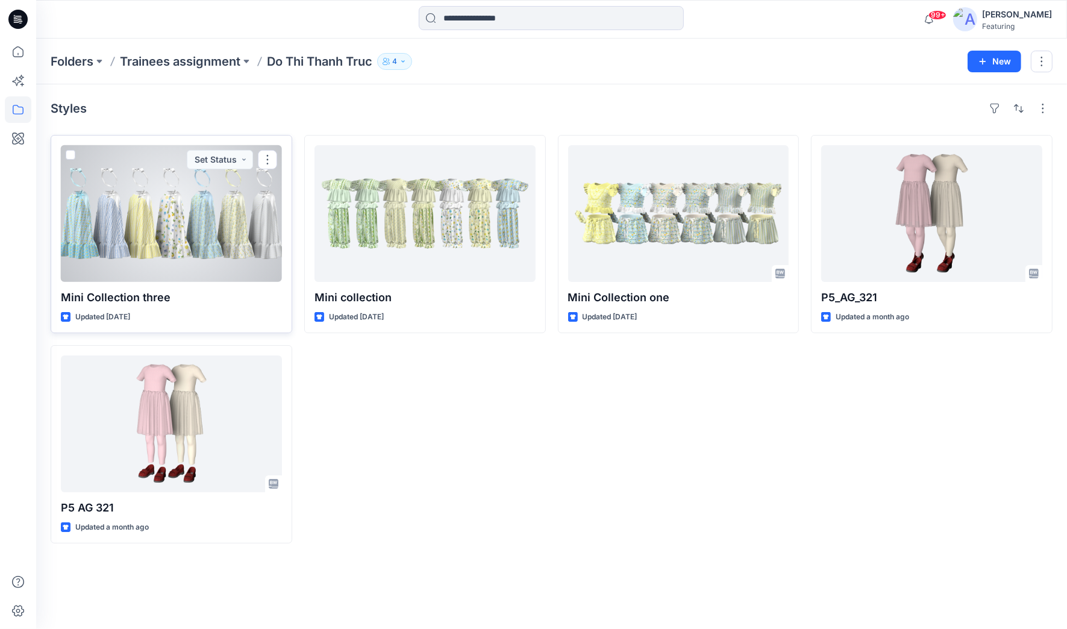
click at [161, 254] on div at bounding box center [171, 213] width 221 height 137
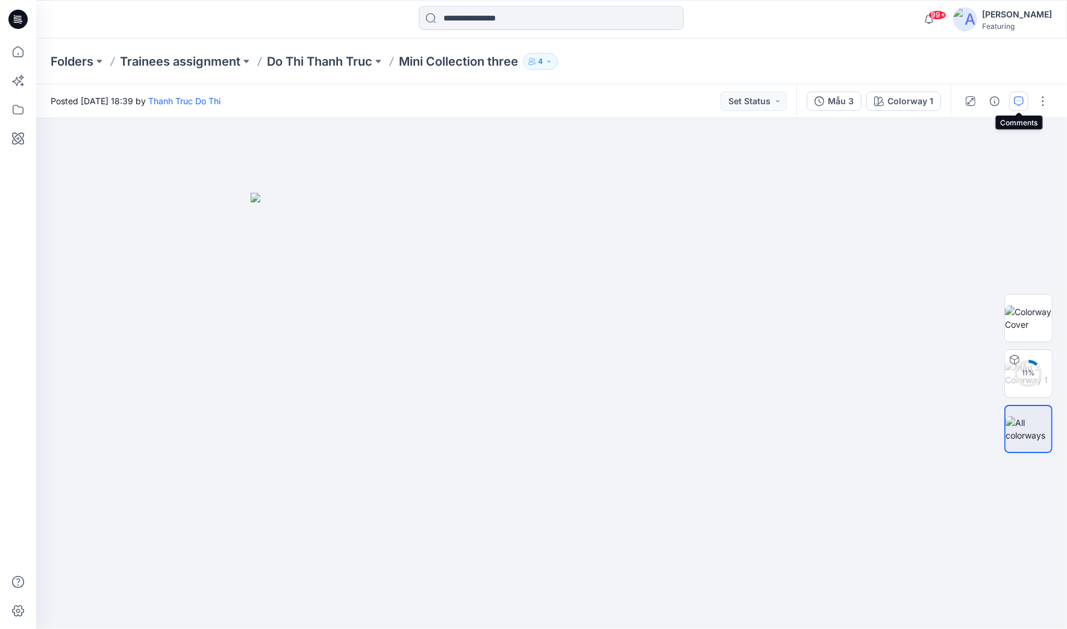
click at [728, 100] on icon "button" at bounding box center [1019, 100] width 4 height 1
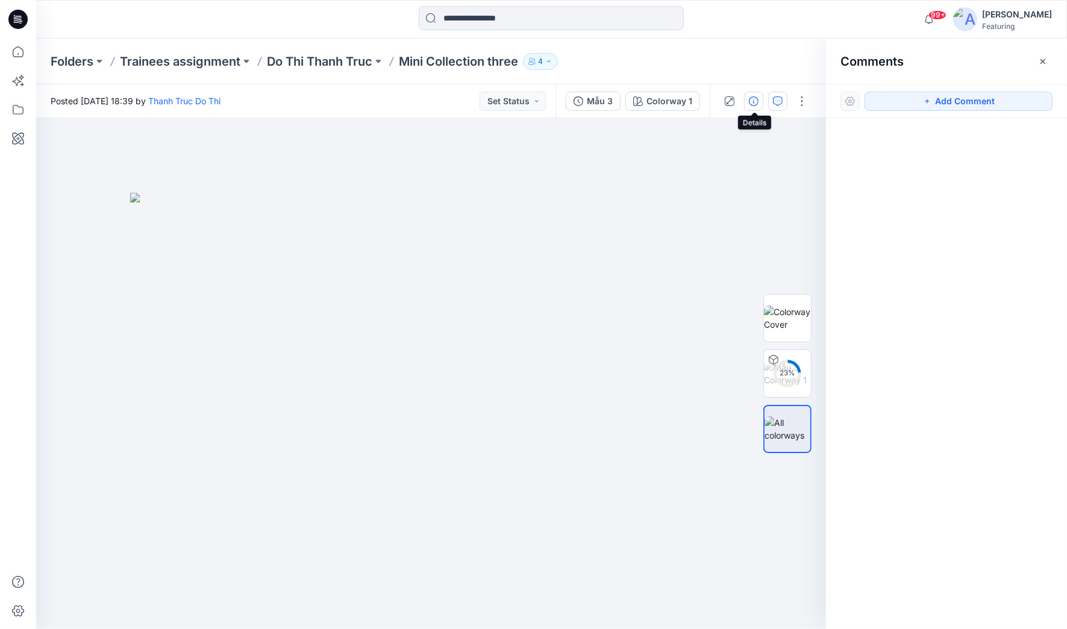
click at [728, 102] on icon "button" at bounding box center [754, 101] width 10 height 10
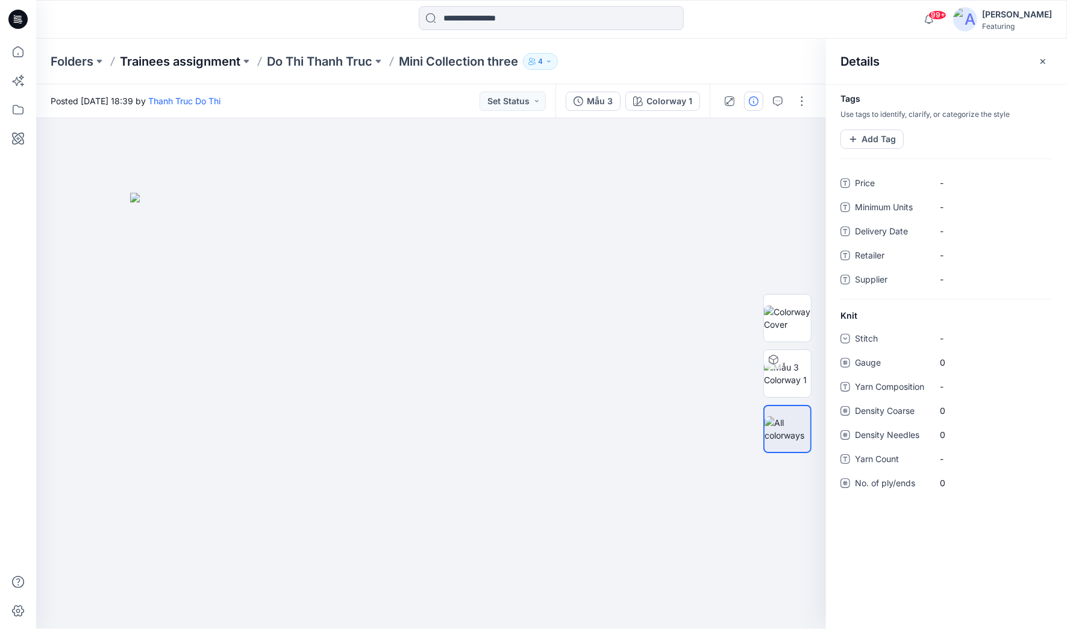
click at [217, 57] on p "Trainees assignment" at bounding box center [180, 61] width 121 height 17
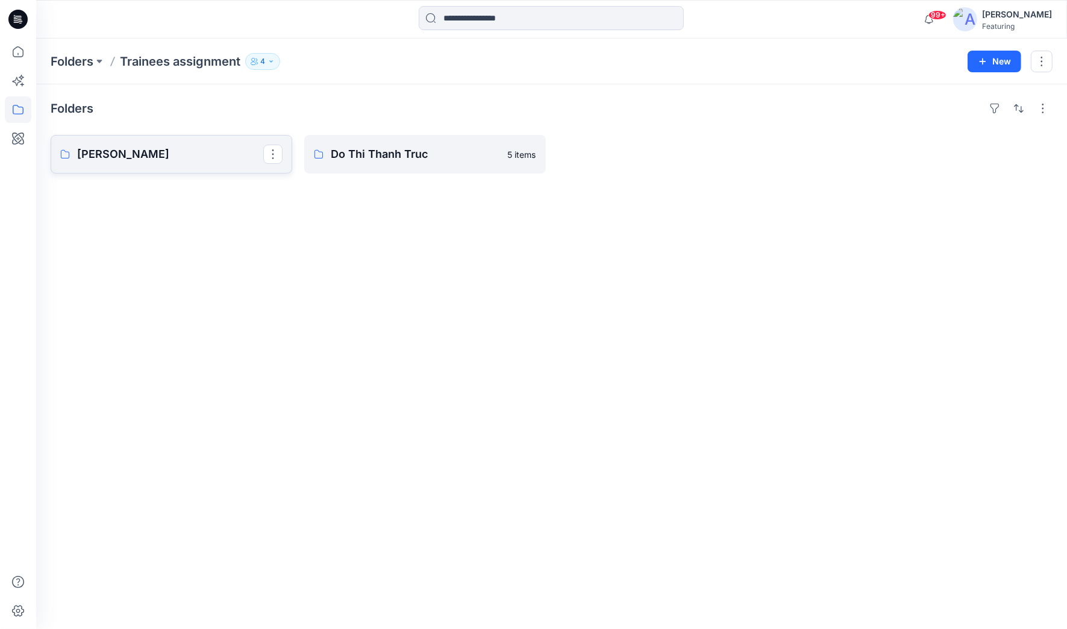
click at [151, 160] on p "[PERSON_NAME]" at bounding box center [170, 154] width 186 height 17
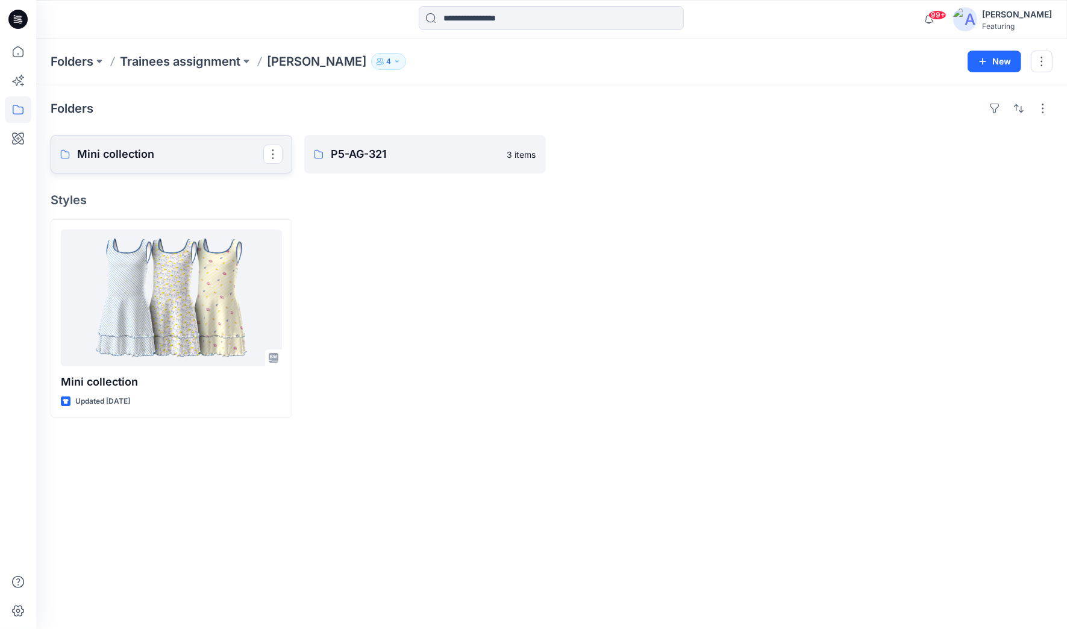
click at [204, 153] on p "Mini collection" at bounding box center [170, 154] width 186 height 17
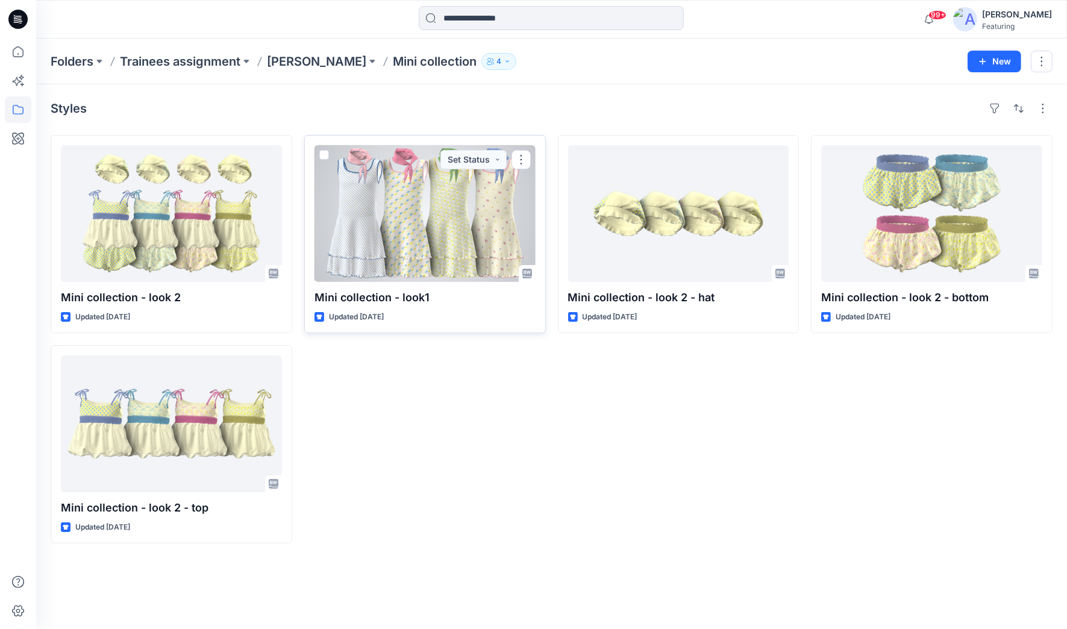
click at [400, 248] on div at bounding box center [425, 213] width 221 height 137
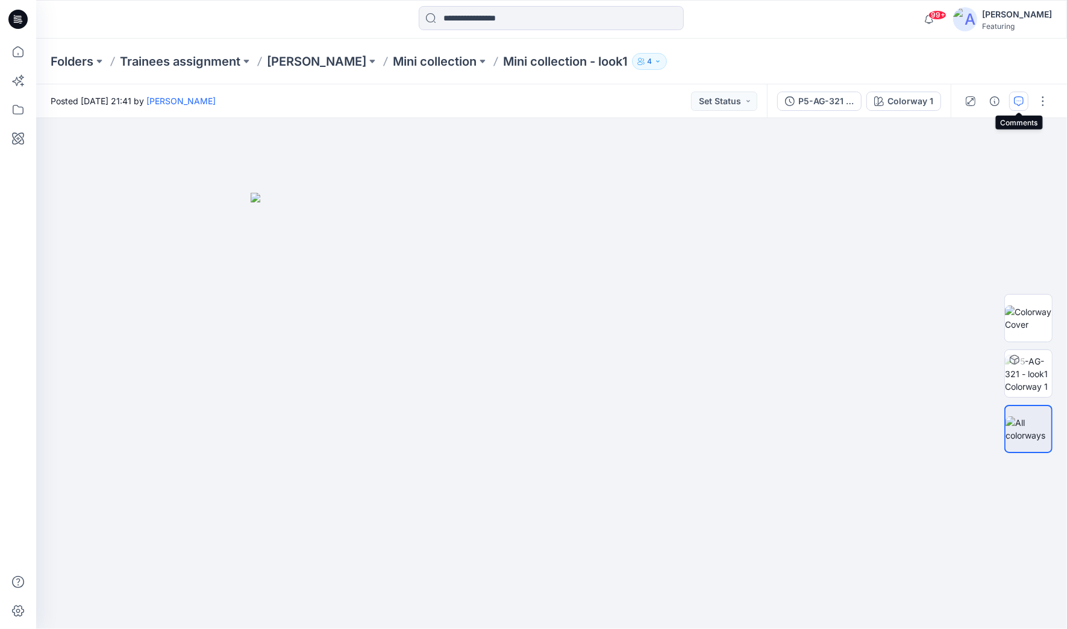
click at [728, 104] on icon "button" at bounding box center [1019, 101] width 10 height 10
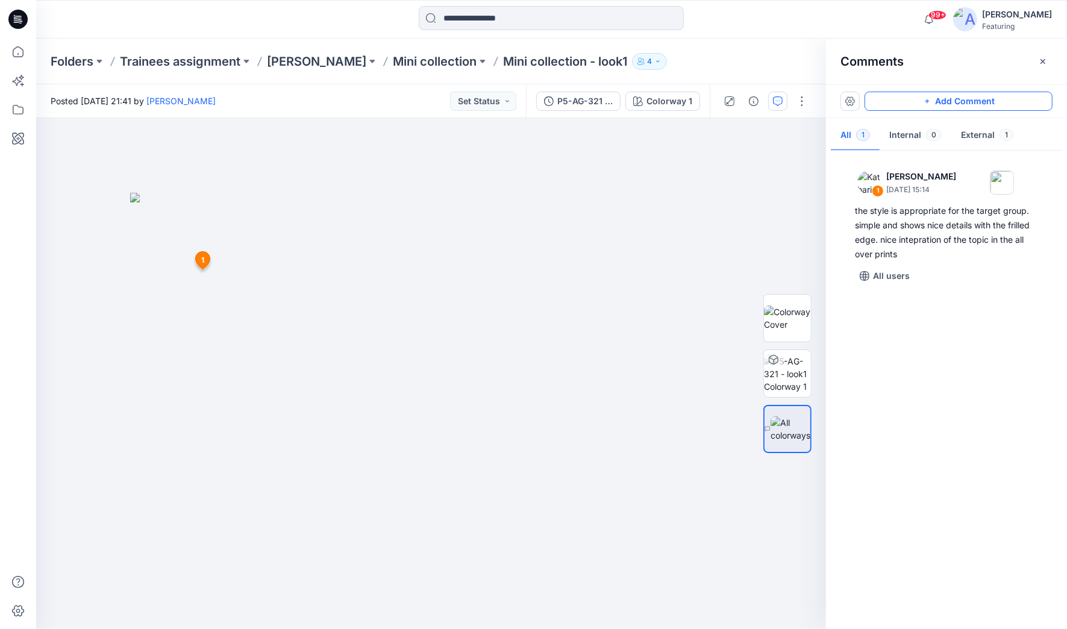
click at [728, 101] on button "Add Comment" at bounding box center [959, 101] width 188 height 19
click at [181, 229] on div "2 1 Katharina Bobrowski October 01, 2025 15:14 the style is appropriate for the…" at bounding box center [431, 373] width 790 height 511
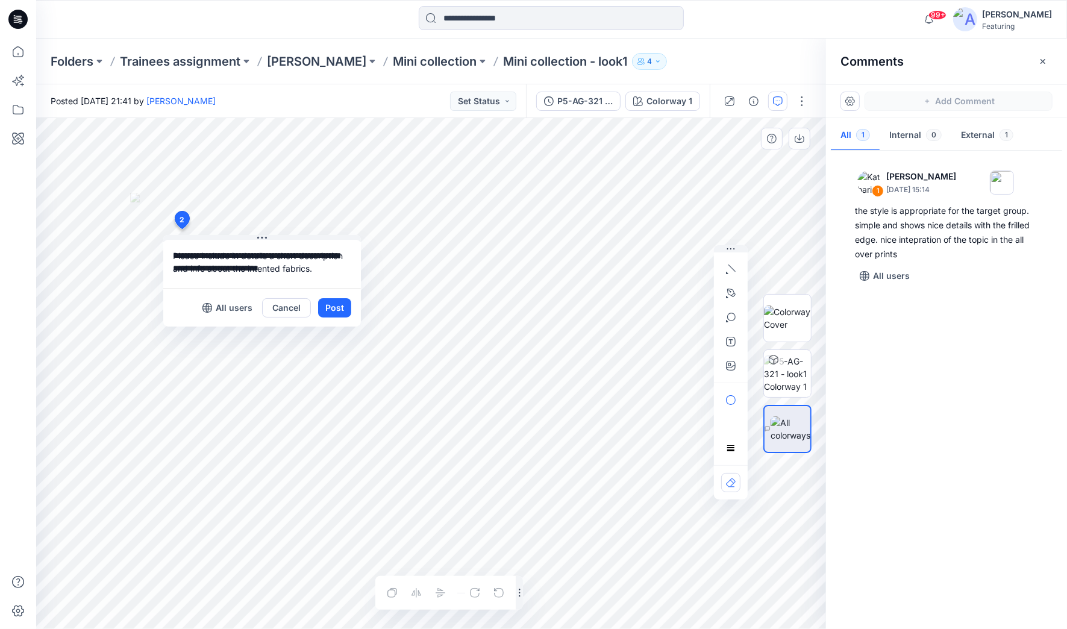
click at [133, 257] on div "**********" at bounding box center [431, 373] width 790 height 511
type textarea "**********"
click at [336, 306] on button "Post" at bounding box center [334, 307] width 33 height 19
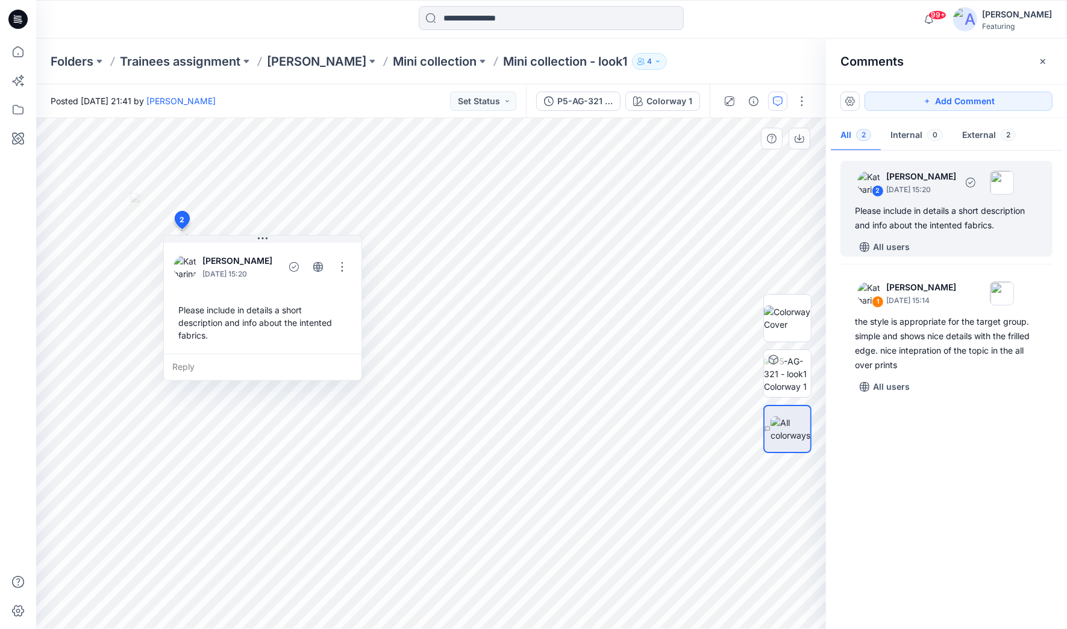
click at [728, 233] on div "2 Katharina Bobrowski October 01, 2025 15:20 Please include in details a short …" at bounding box center [947, 209] width 212 height 96
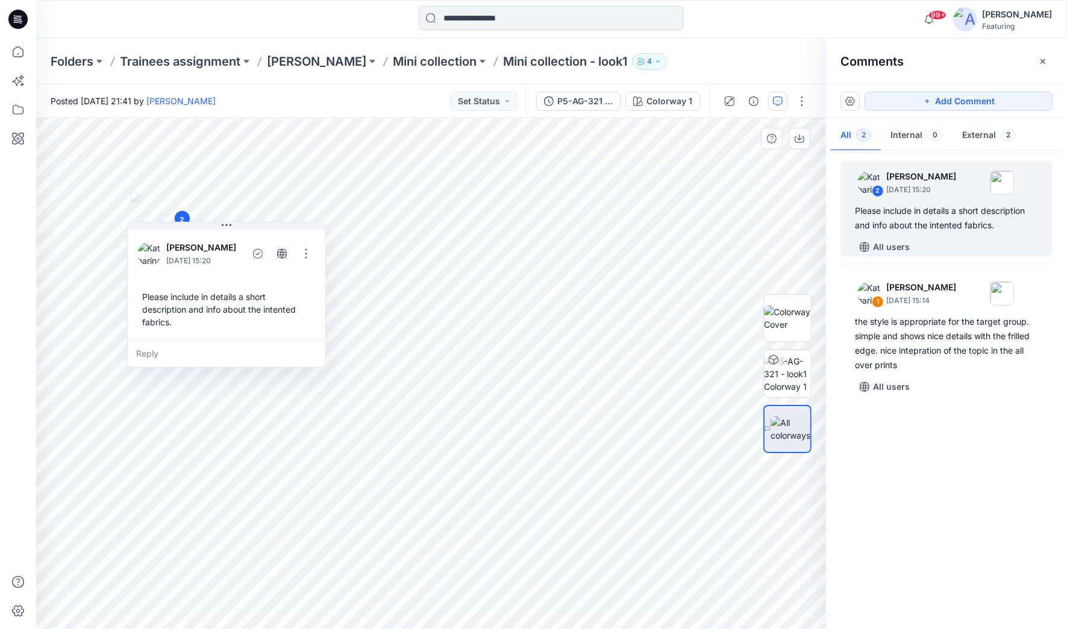
drag, startPoint x: 221, startPoint y: 330, endPoint x: 205, endPoint y: 331, distance: 15.7
click at [205, 331] on div "Please include in details a short description and info about the intented fabri…" at bounding box center [226, 310] width 178 height 48
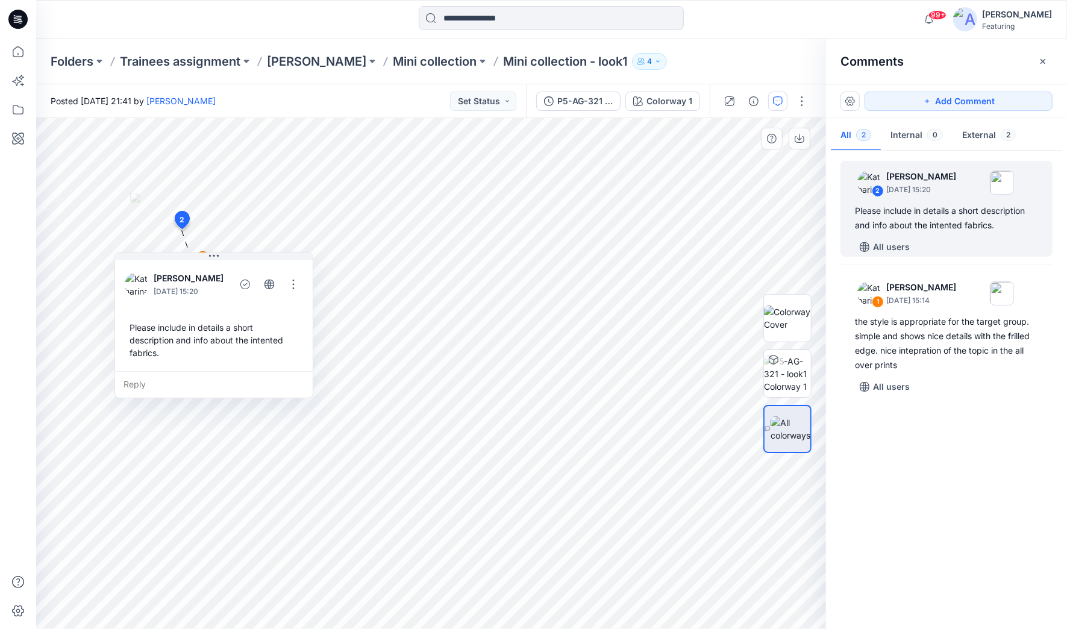
drag, startPoint x: 192, startPoint y: 339, endPoint x: 158, endPoint y: 355, distance: 36.9
click at [158, 355] on div "Please include in details a short description and info about the intented fabri…" at bounding box center [214, 340] width 178 height 48
click at [204, 58] on p "Trainees assignment" at bounding box center [180, 61] width 121 height 17
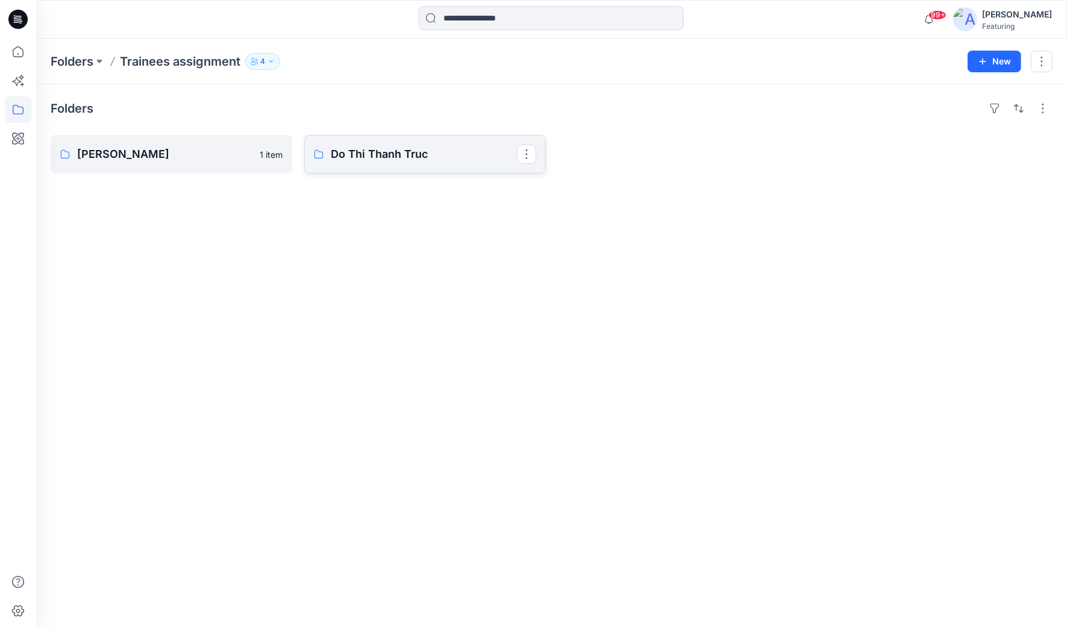
click at [362, 157] on p "Do Thi Thanh Truc" at bounding box center [424, 154] width 186 height 17
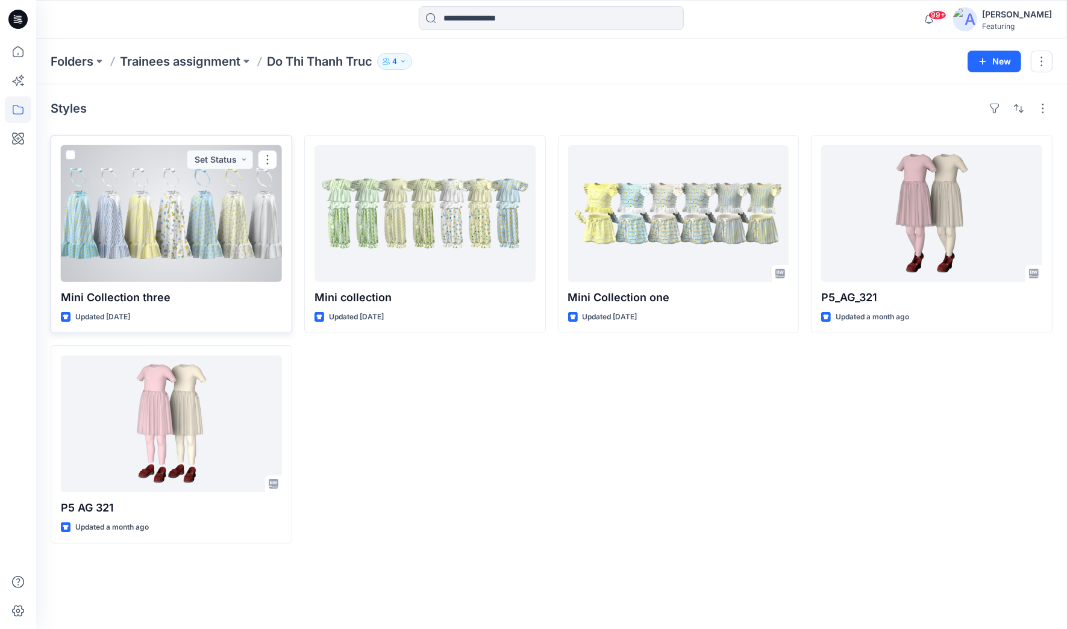
click at [152, 264] on div at bounding box center [171, 213] width 221 height 137
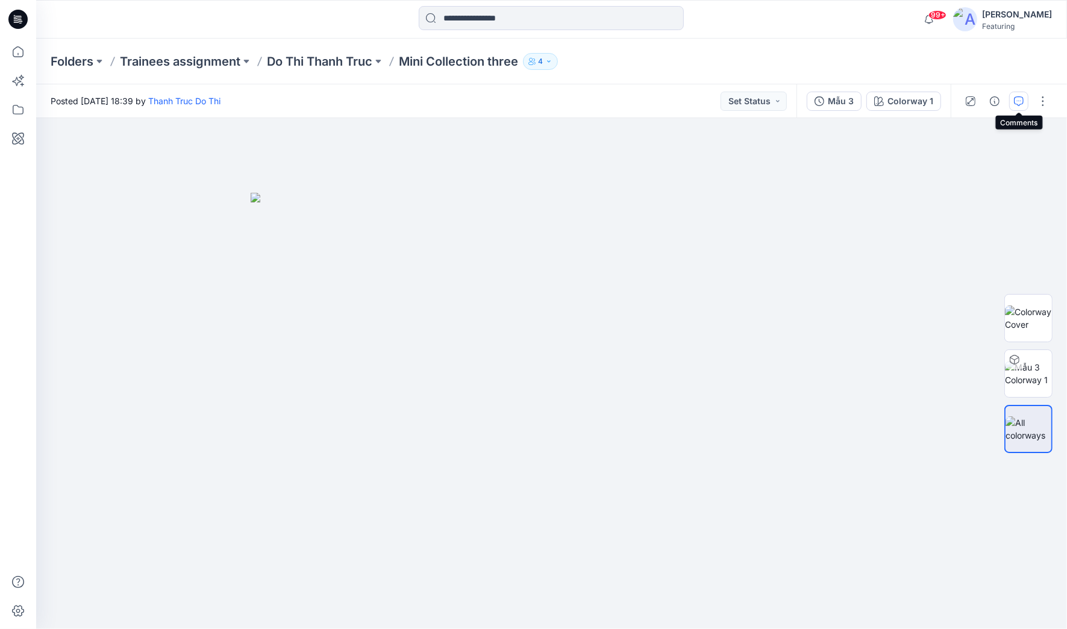
click at [728, 99] on icon "button" at bounding box center [1019, 101] width 10 height 10
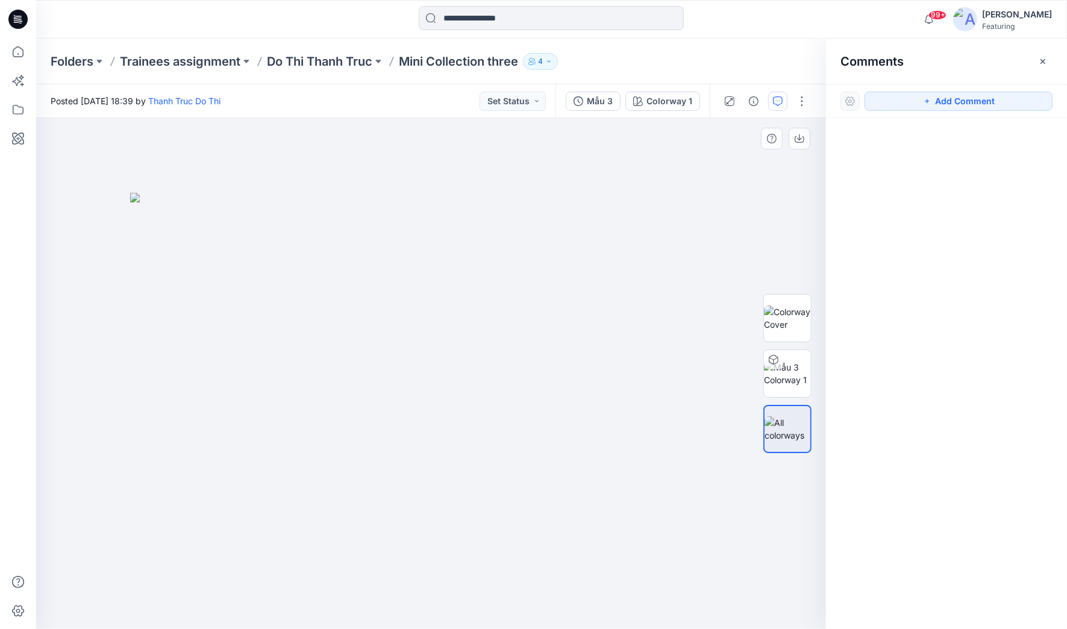
click at [150, 234] on img at bounding box center [431, 411] width 603 height 436
click at [728, 104] on button "Add Comment" at bounding box center [959, 101] width 188 height 19
click at [152, 244] on div "1" at bounding box center [431, 373] width 790 height 511
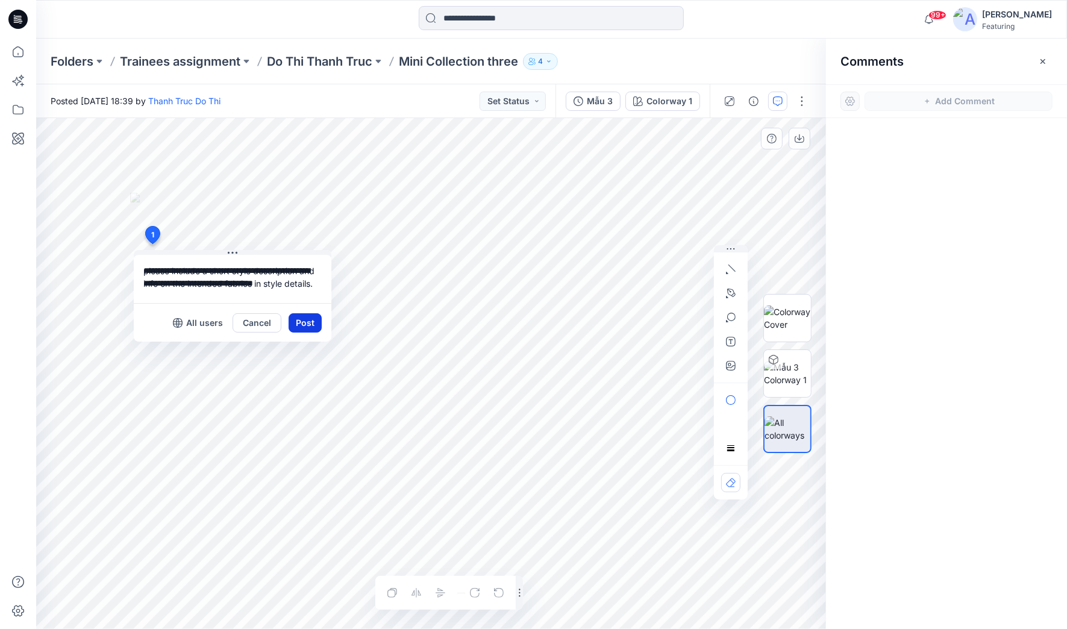
type textarea "**********"
click at [304, 327] on button "Post" at bounding box center [305, 322] width 33 height 19
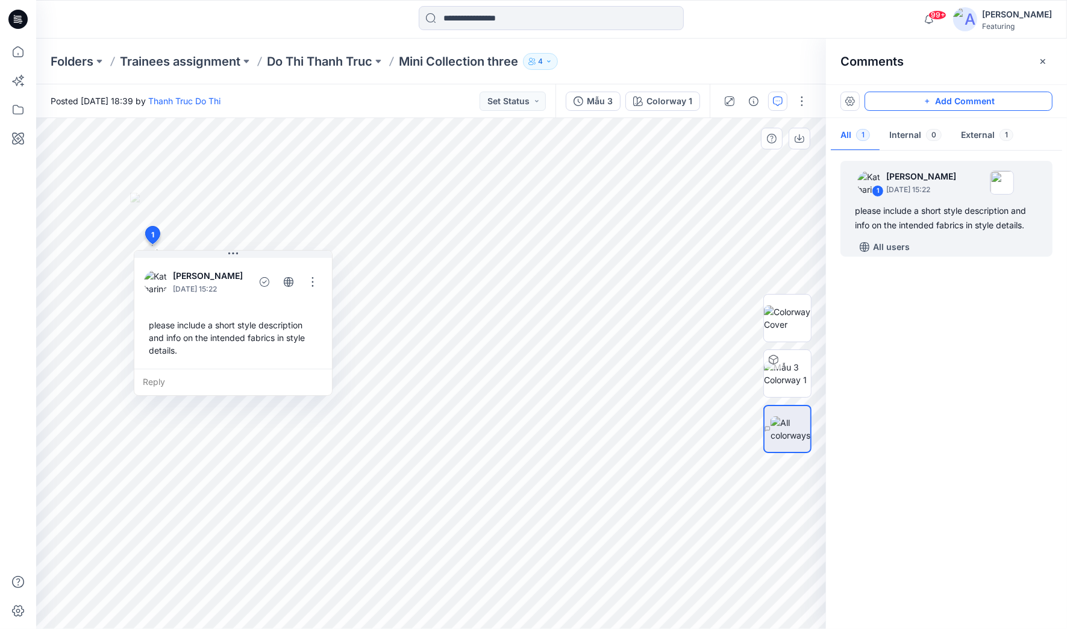
click at [728, 95] on button "Add Comment" at bounding box center [959, 101] width 188 height 19
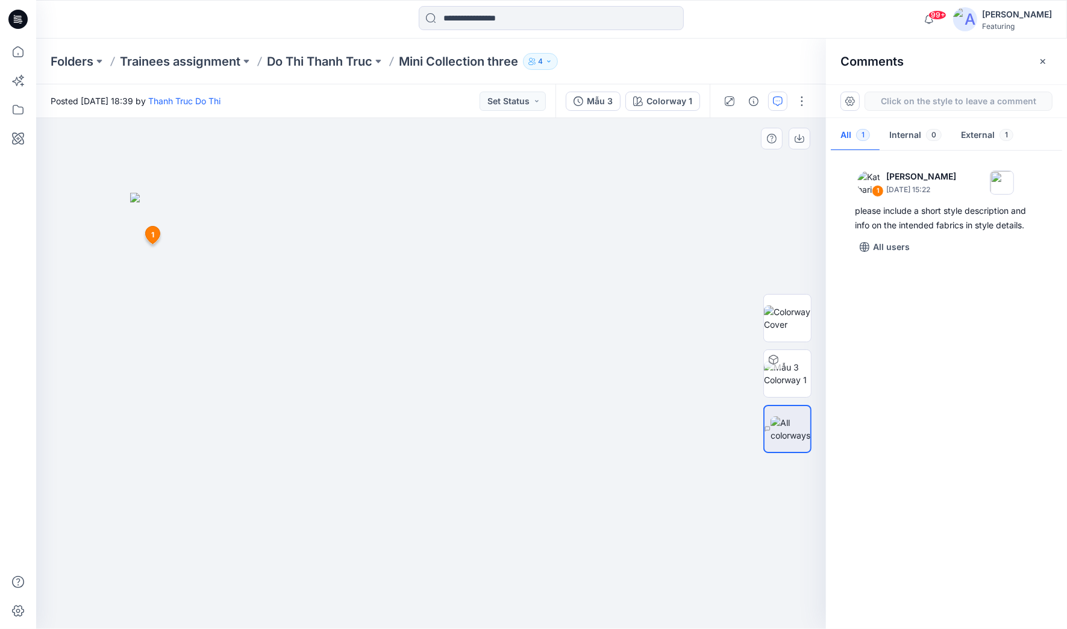
click at [599, 353] on div "2 1 Katharina Bobrowski October 01, 2025 15:22 please include a short style des…" at bounding box center [431, 373] width 790 height 511
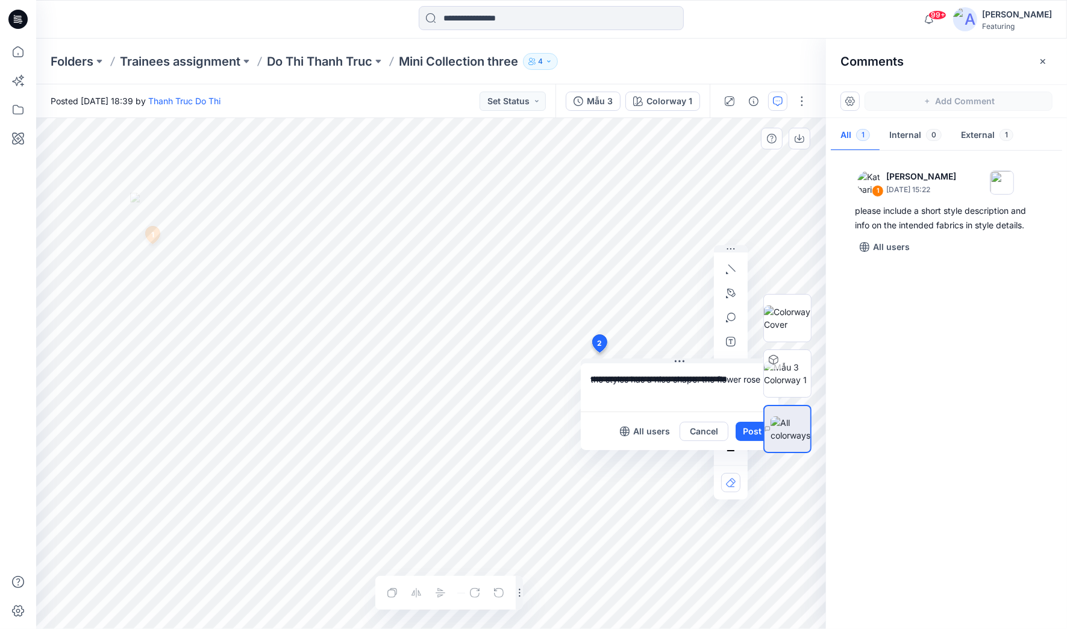
drag, startPoint x: 748, startPoint y: 380, endPoint x: 759, endPoint y: 380, distance: 10.9
click at [728, 380] on div "**********" at bounding box center [431, 373] width 790 height 511
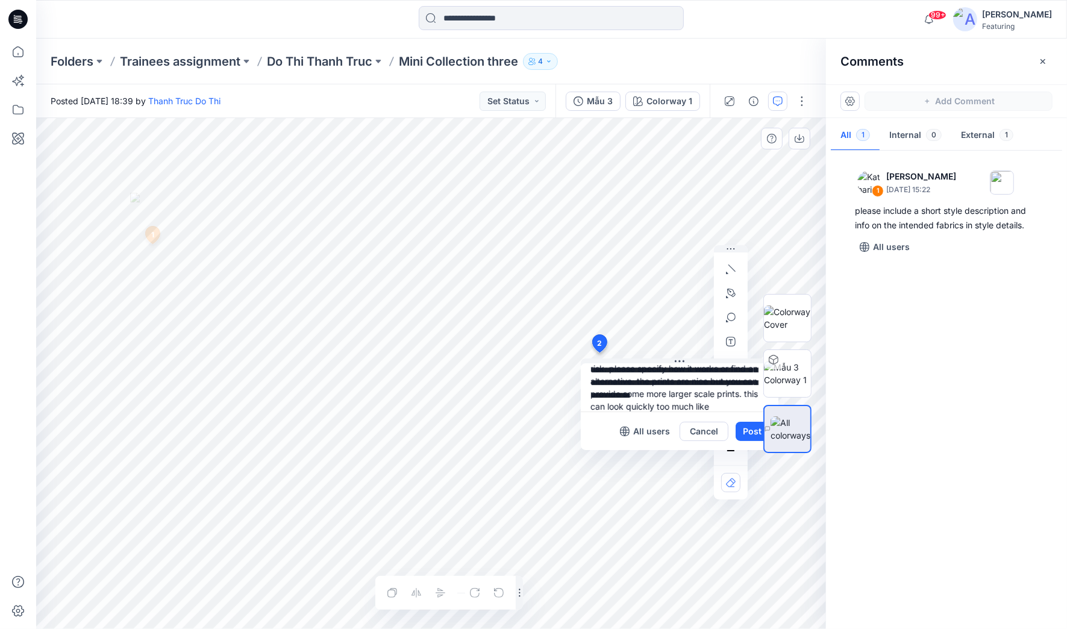
scroll to position [61, 0]
type textarea "**********"
click at [728, 434] on button "Post" at bounding box center [752, 431] width 33 height 19
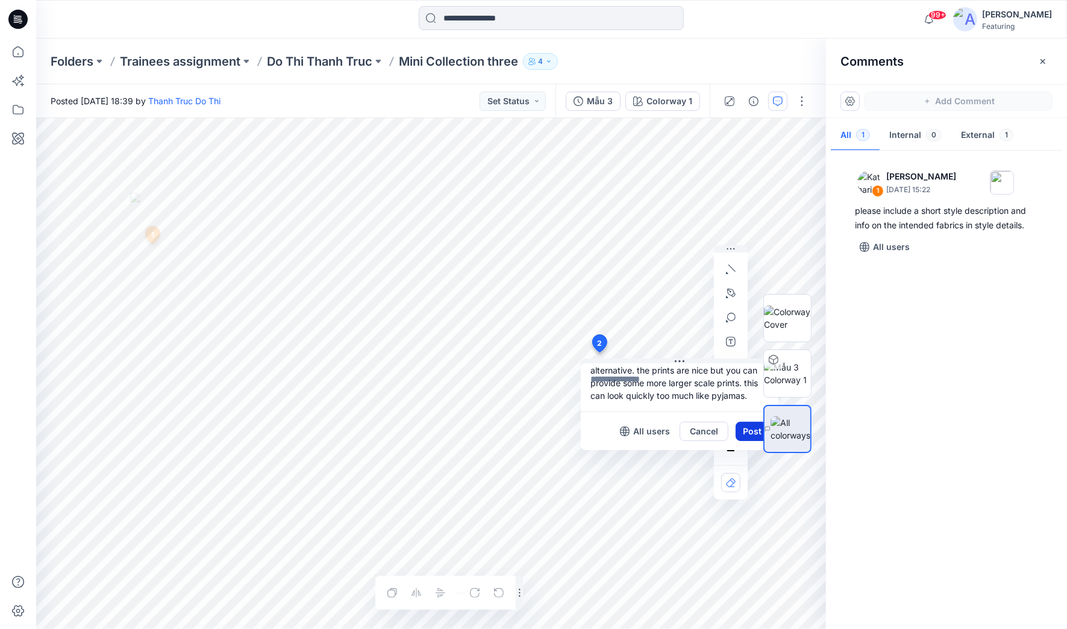
scroll to position [0, 0]
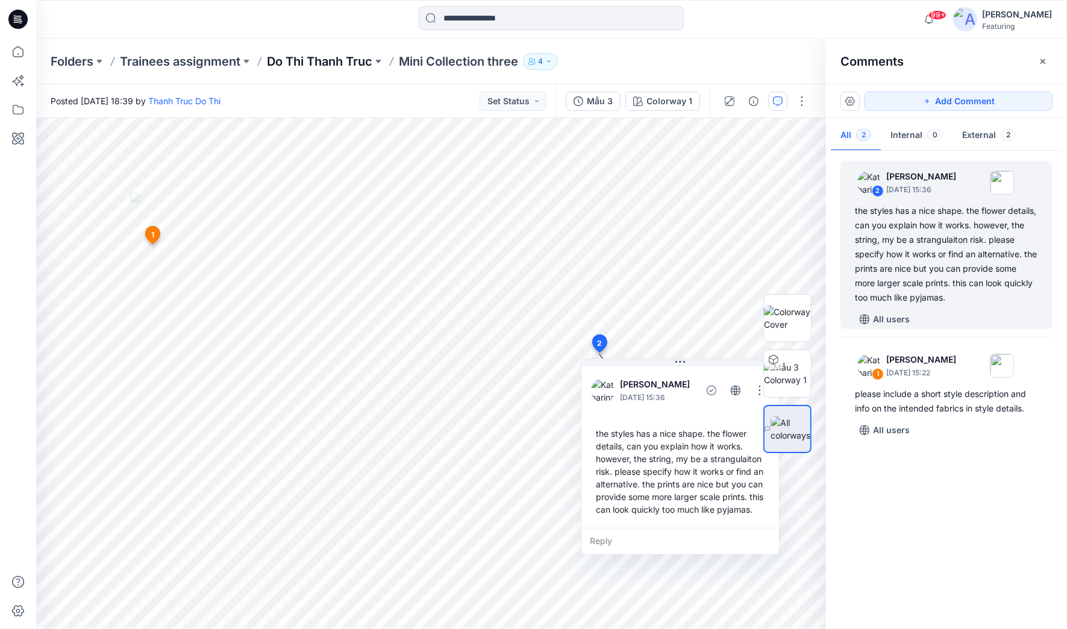
click at [331, 60] on p "Do Thi Thanh Truc" at bounding box center [319, 61] width 105 height 17
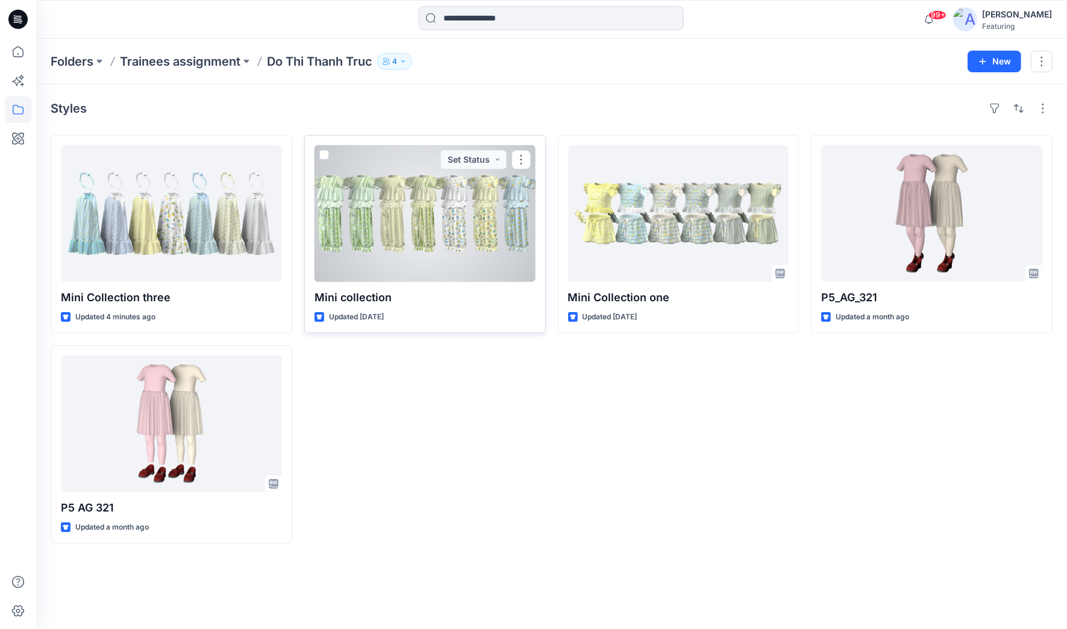
click at [404, 239] on div at bounding box center [425, 213] width 221 height 137
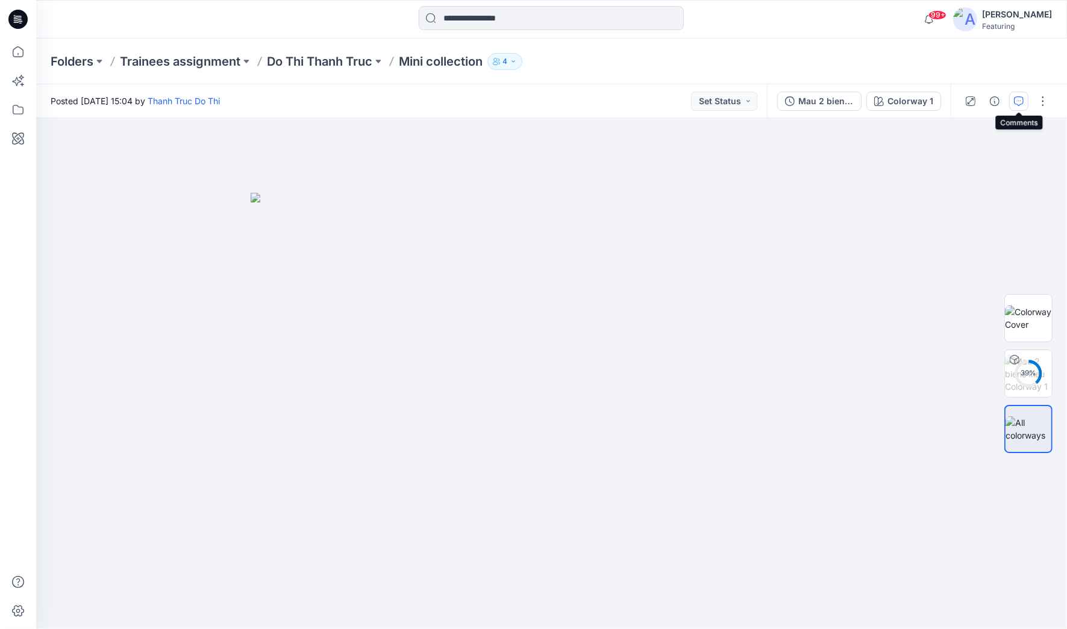
click at [728, 106] on button "button" at bounding box center [1018, 101] width 19 height 19
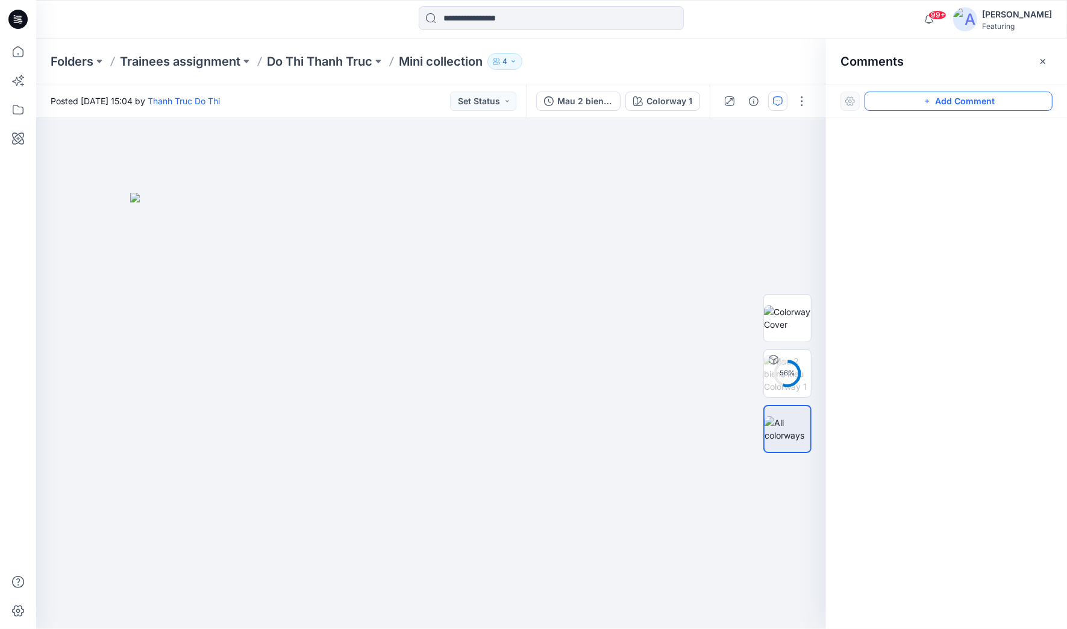
click at [728, 93] on button "Add Comment" at bounding box center [959, 101] width 188 height 19
click at [507, 257] on div "1" at bounding box center [431, 373] width 790 height 511
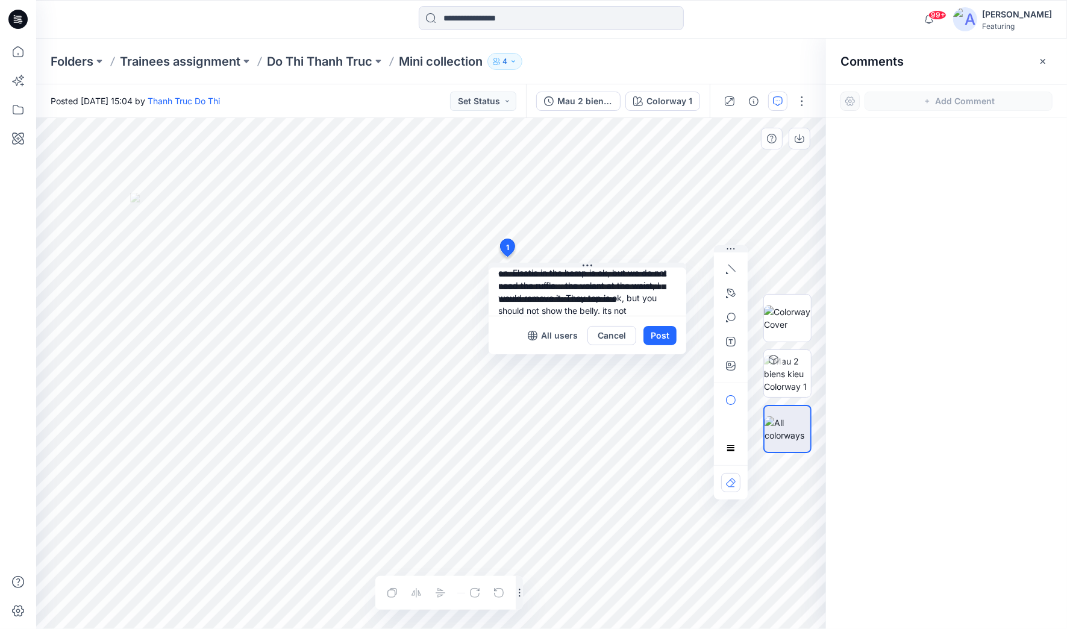
scroll to position [49, 0]
type textarea "**********"
click at [663, 331] on button "Post" at bounding box center [660, 335] width 33 height 19
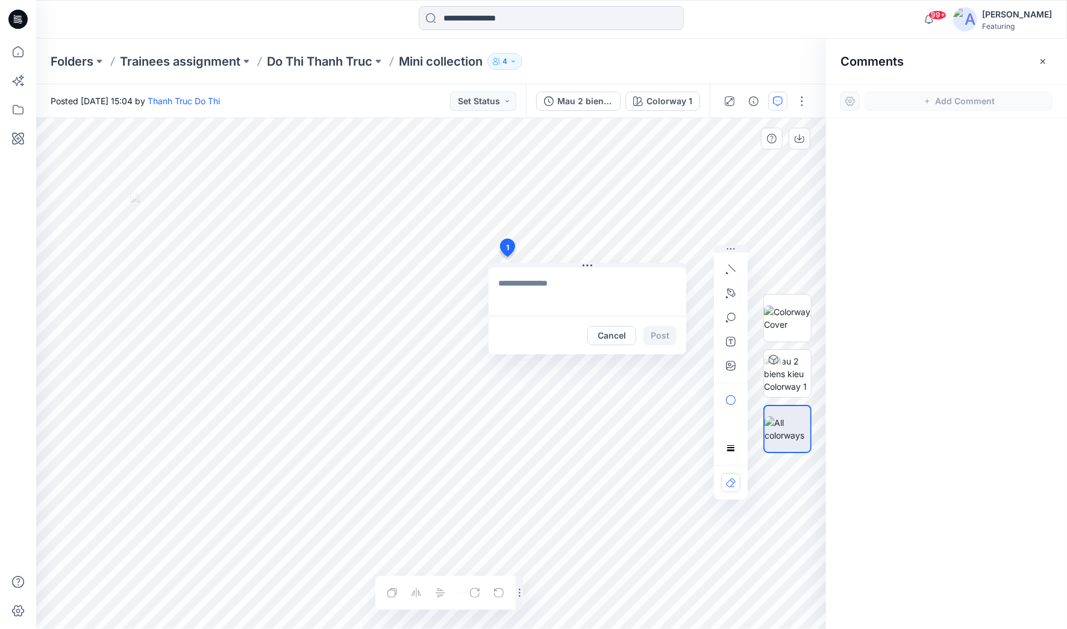
scroll to position [0, 0]
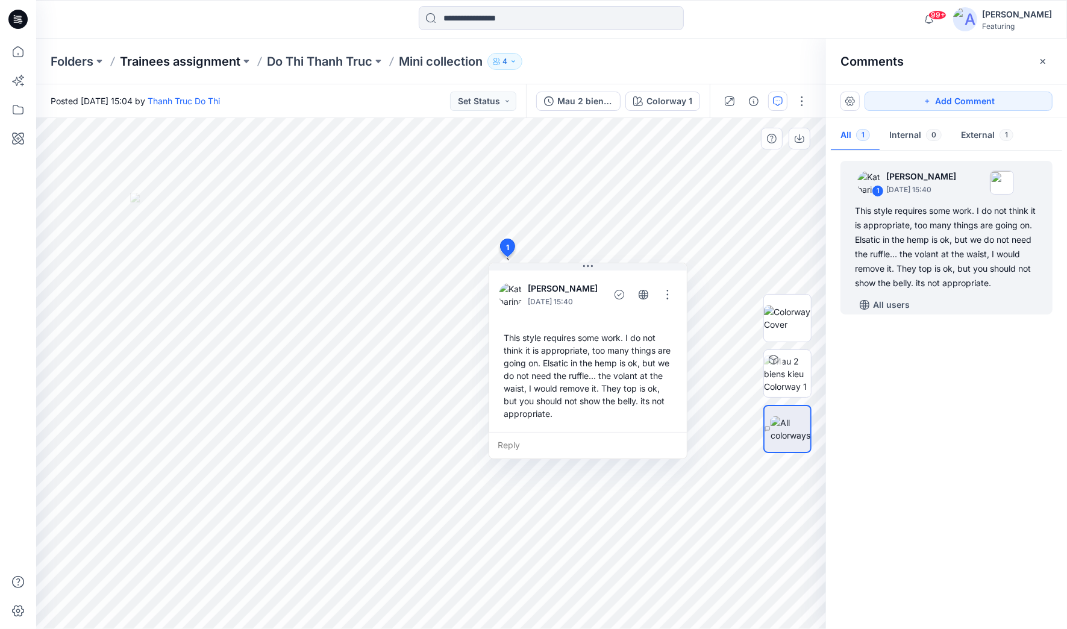
click at [177, 60] on p "Trainees assignment" at bounding box center [180, 61] width 121 height 17
